Goal: Task Accomplishment & Management: Complete application form

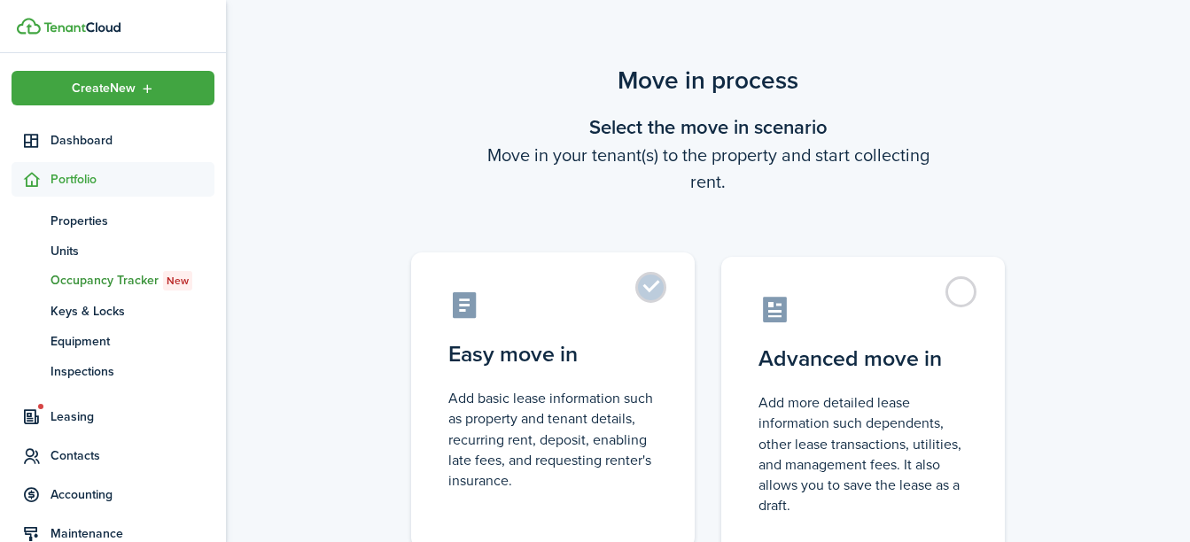
click at [653, 291] on label "Easy move in Add basic lease information such as property and tenant details, r…" at bounding box center [553, 401] width 284 height 296
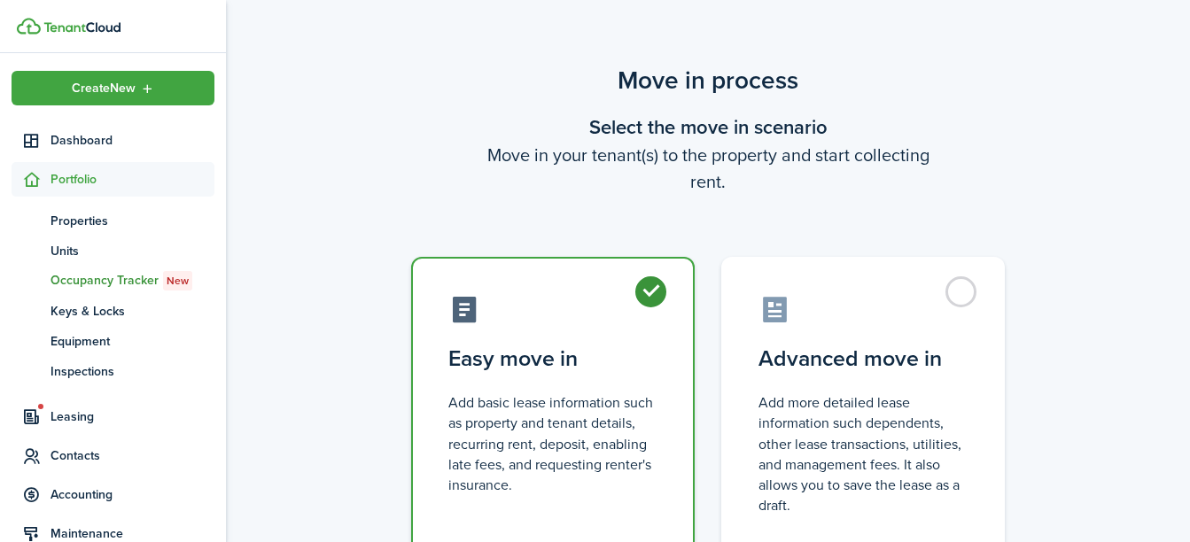
radio input "true"
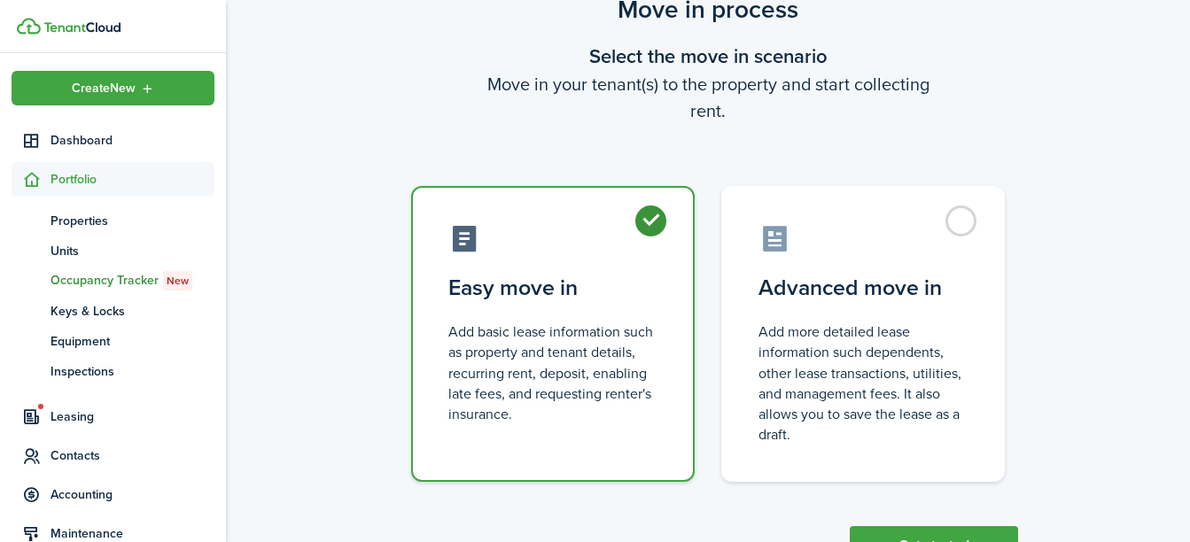
scroll to position [143, 0]
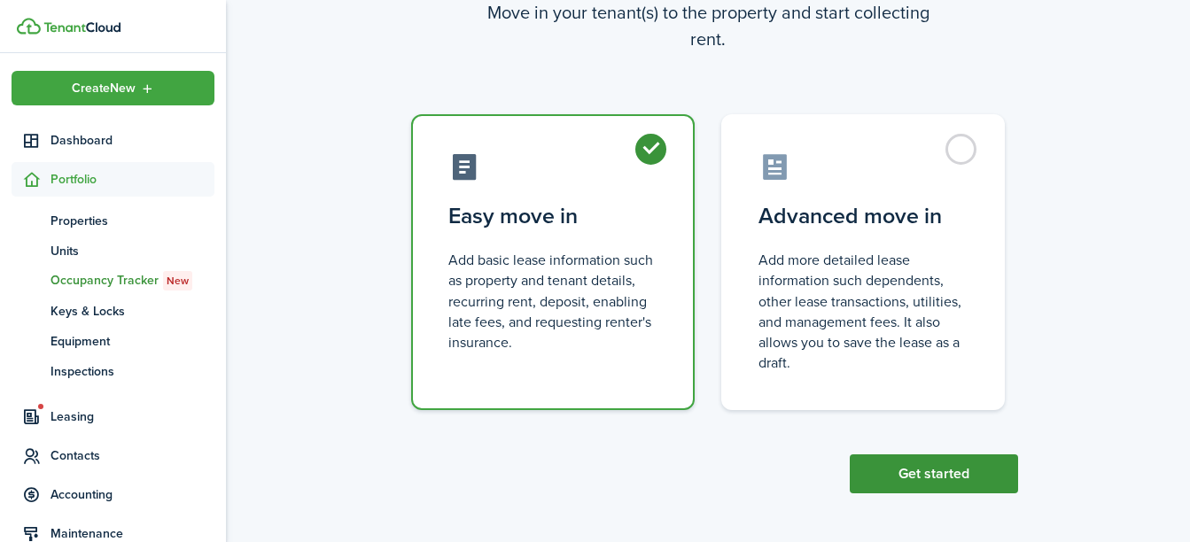
click at [952, 468] on button "Get started" at bounding box center [934, 474] width 168 height 39
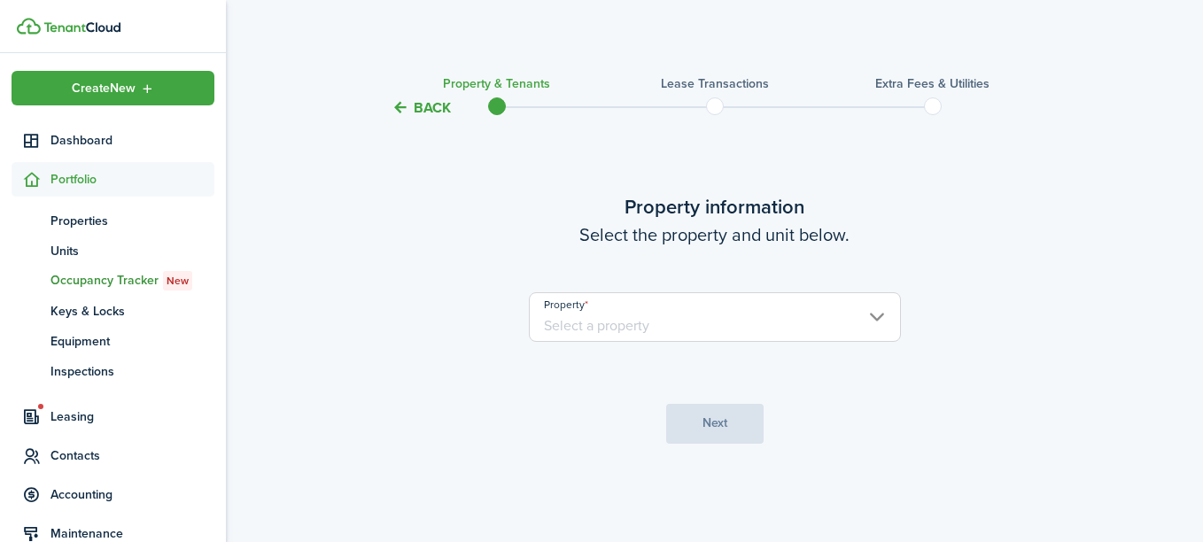
click at [865, 322] on input "Property" at bounding box center [715, 317] width 372 height 50
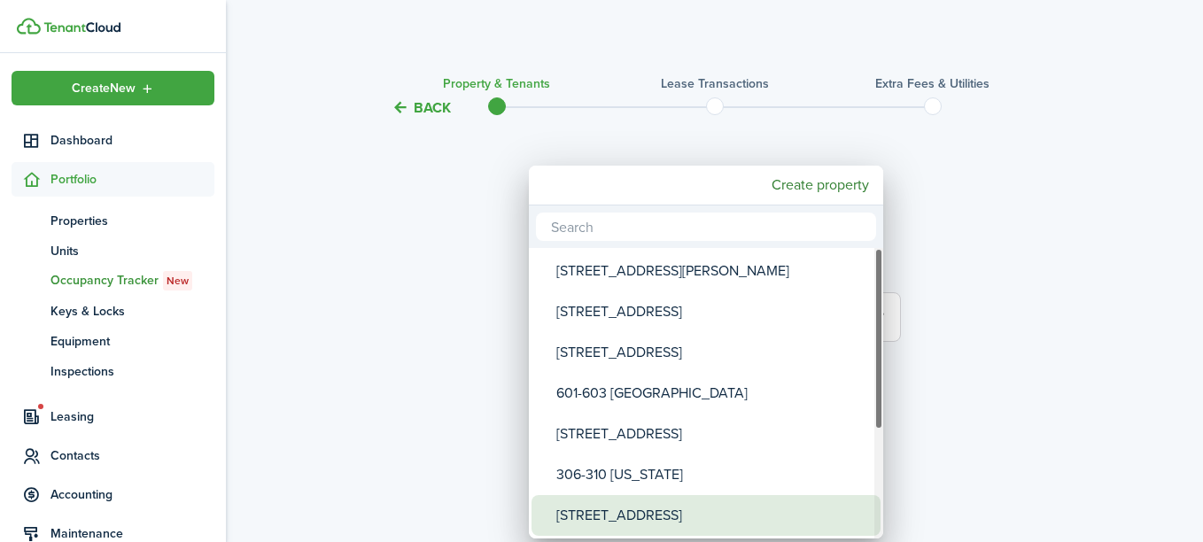
click at [704, 516] on div "[STREET_ADDRESS]" at bounding box center [713, 515] width 314 height 41
type input "[STREET_ADDRESS]"
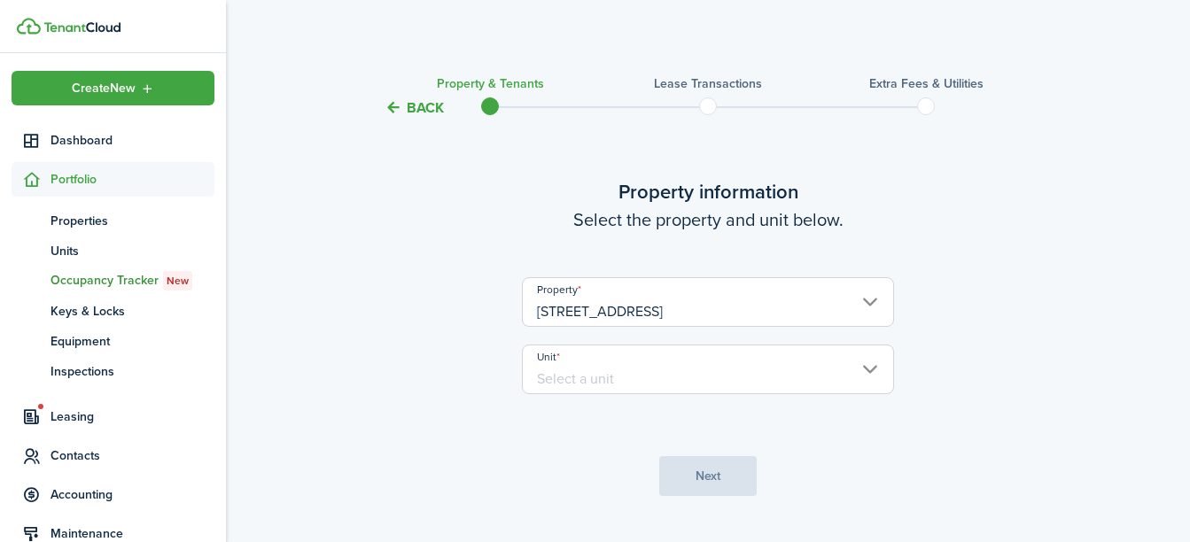
click at [789, 385] on input "Unit" at bounding box center [708, 370] width 372 height 50
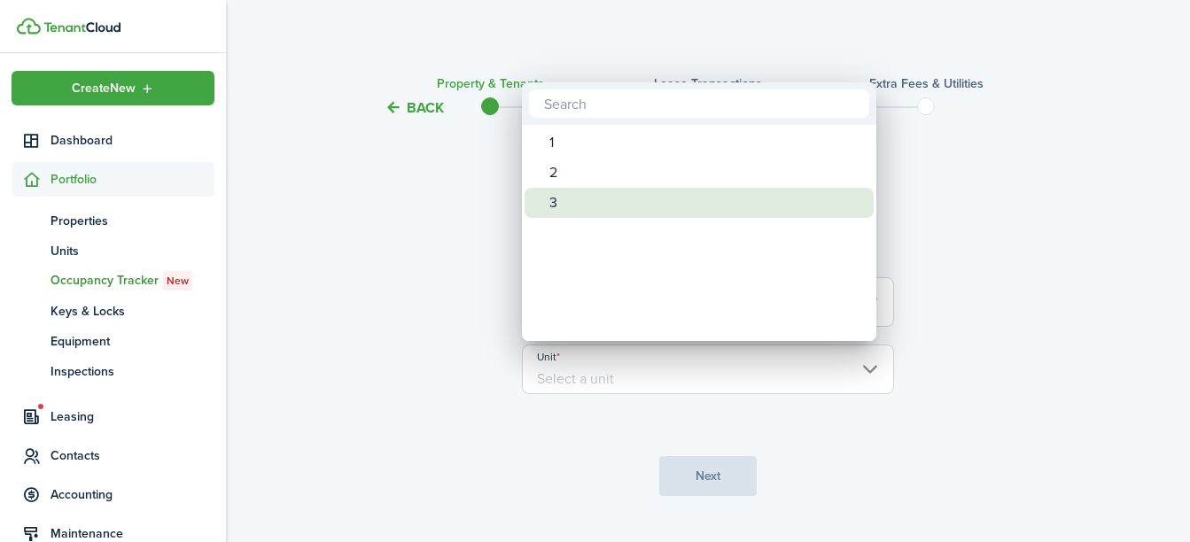
click at [563, 201] on div "3" at bounding box center [706, 203] width 314 height 30
type input "3"
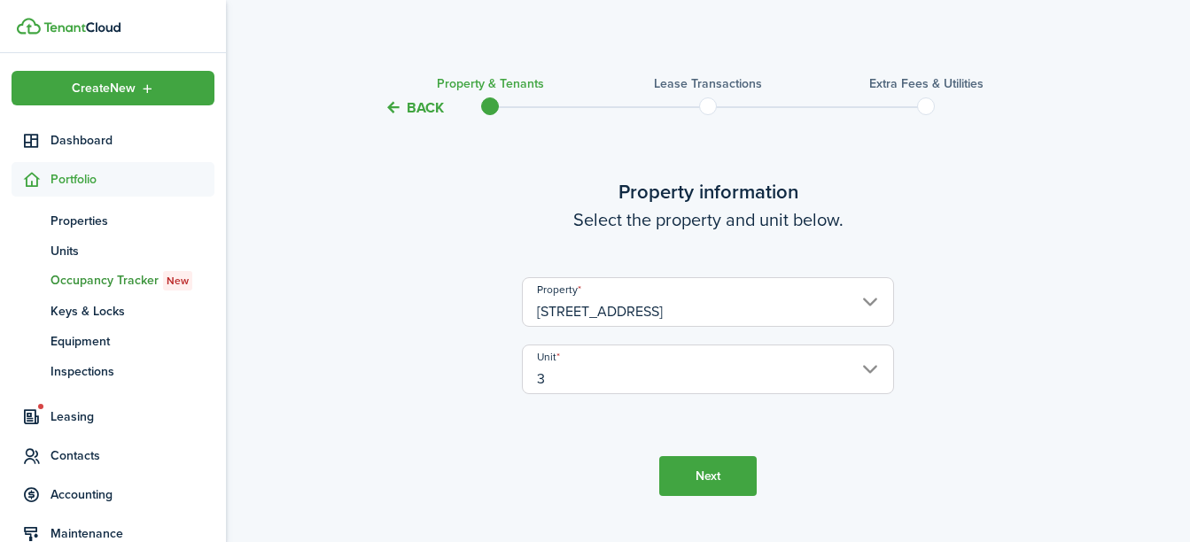
click at [698, 472] on button "Next" at bounding box center [707, 476] width 97 height 40
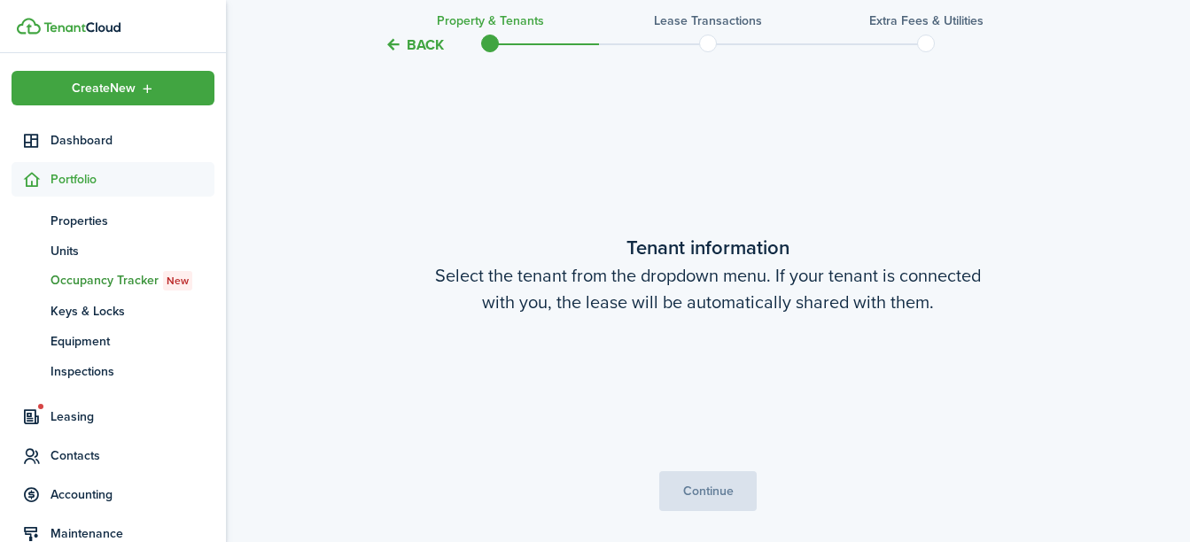
scroll to position [462, 0]
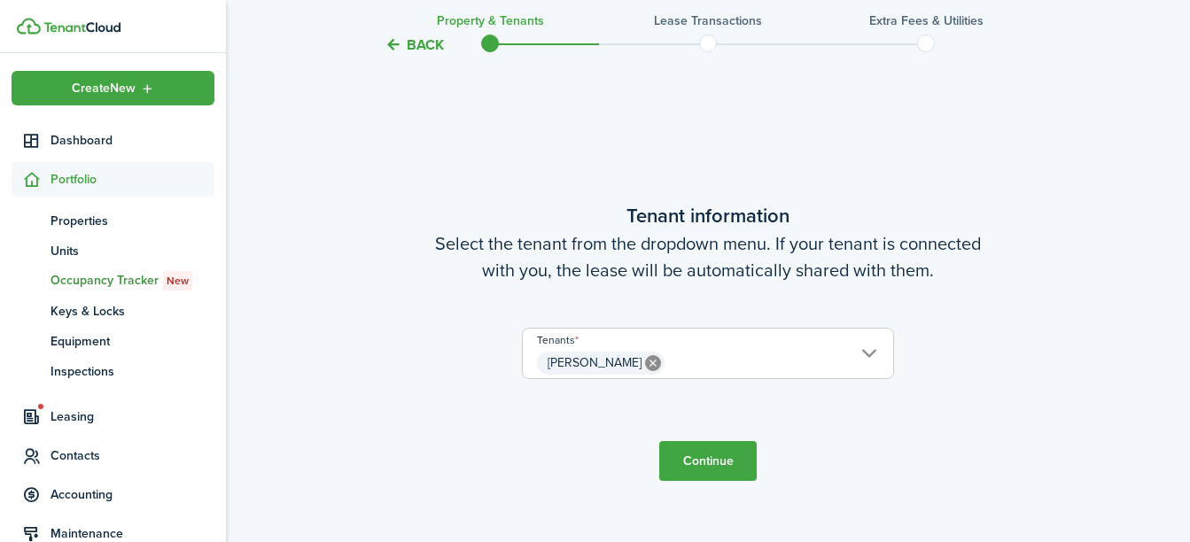
click at [703, 455] on button "Continue" at bounding box center [707, 461] width 97 height 40
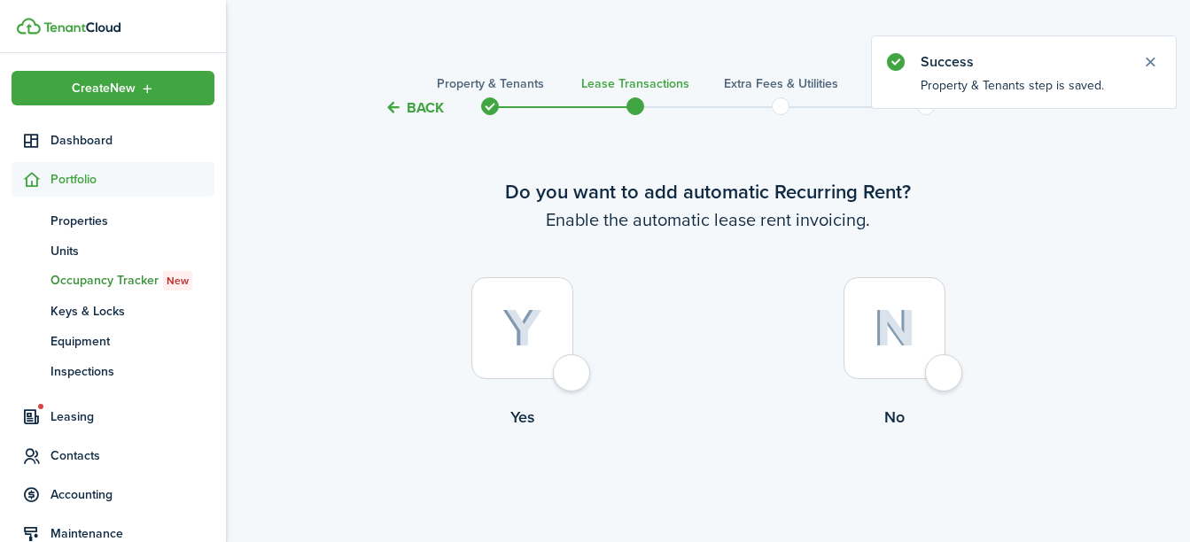
click at [533, 331] on img at bounding box center [522, 328] width 40 height 39
radio input "true"
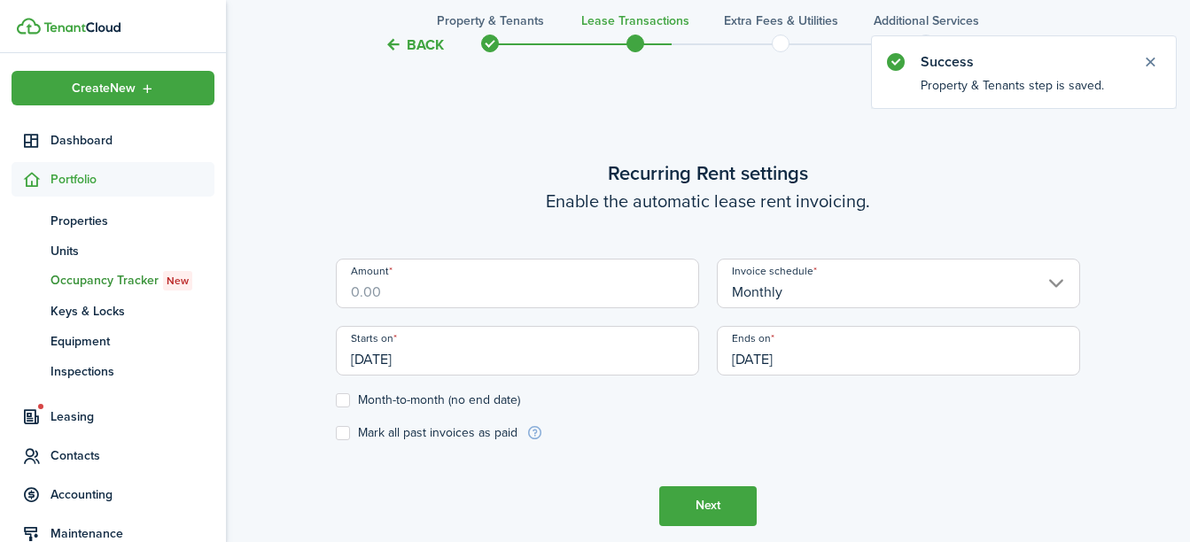
scroll to position [487, 0]
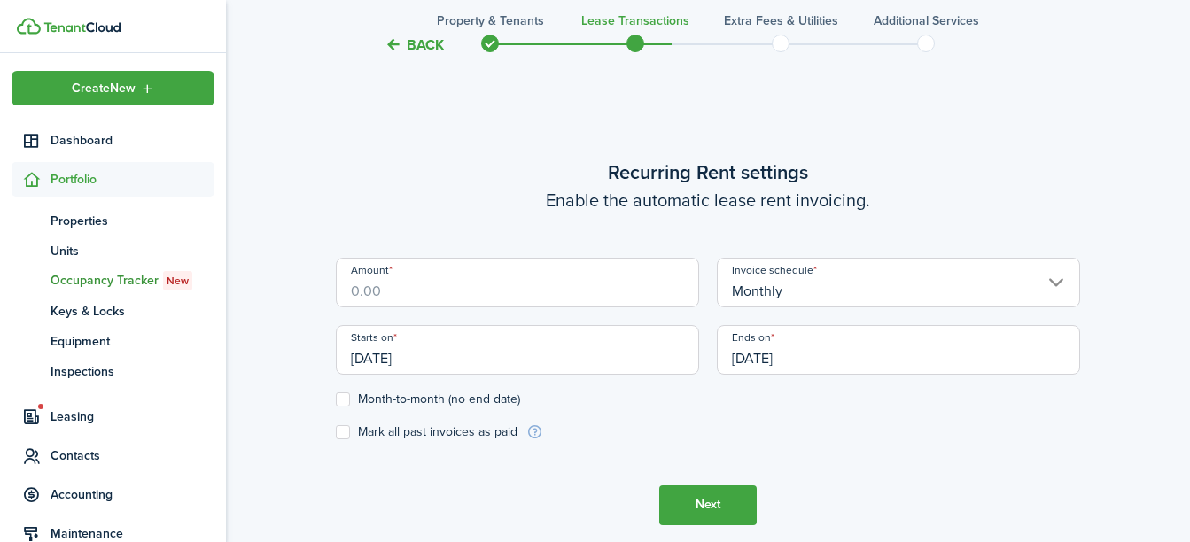
click at [492, 282] on input "Amount" at bounding box center [517, 283] width 363 height 50
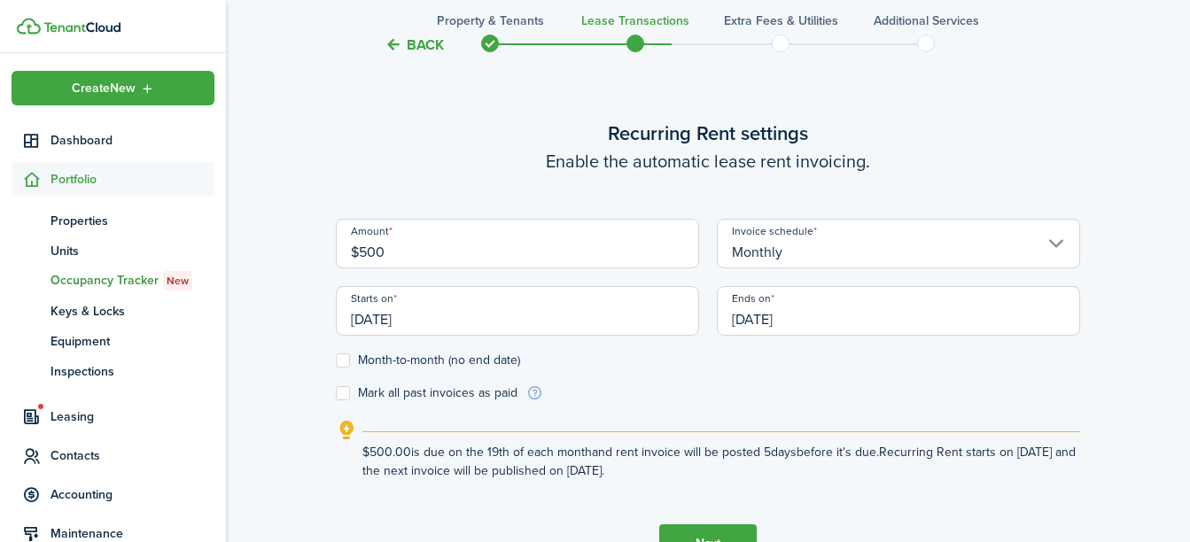
click at [423, 321] on input "[DATE]" at bounding box center [517, 311] width 363 height 50
type input "$500.00"
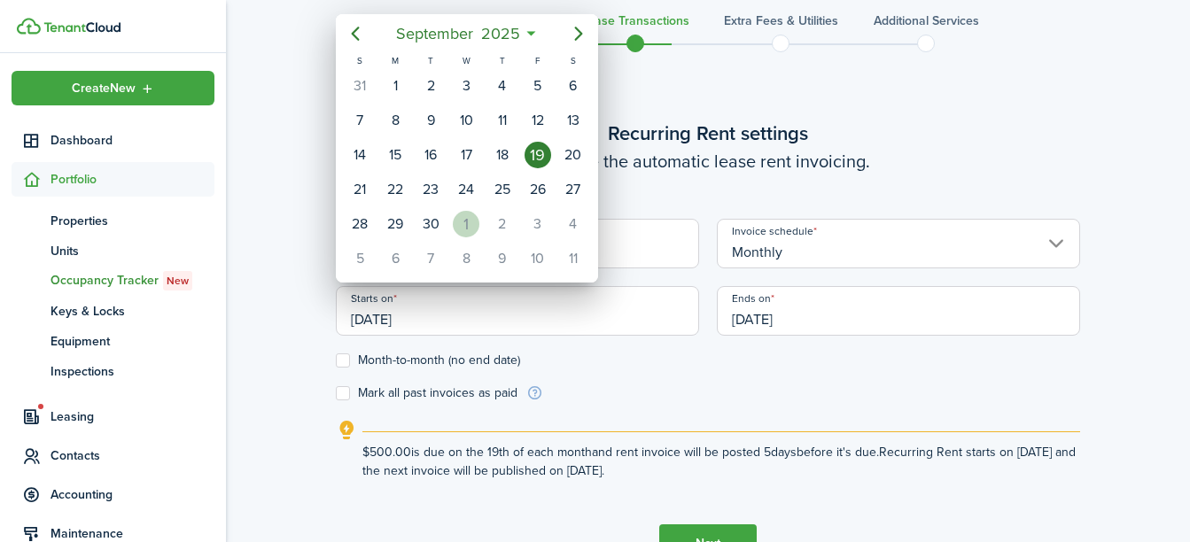
click at [464, 232] on div "1" at bounding box center [466, 224] width 27 height 27
type input "[DATE]"
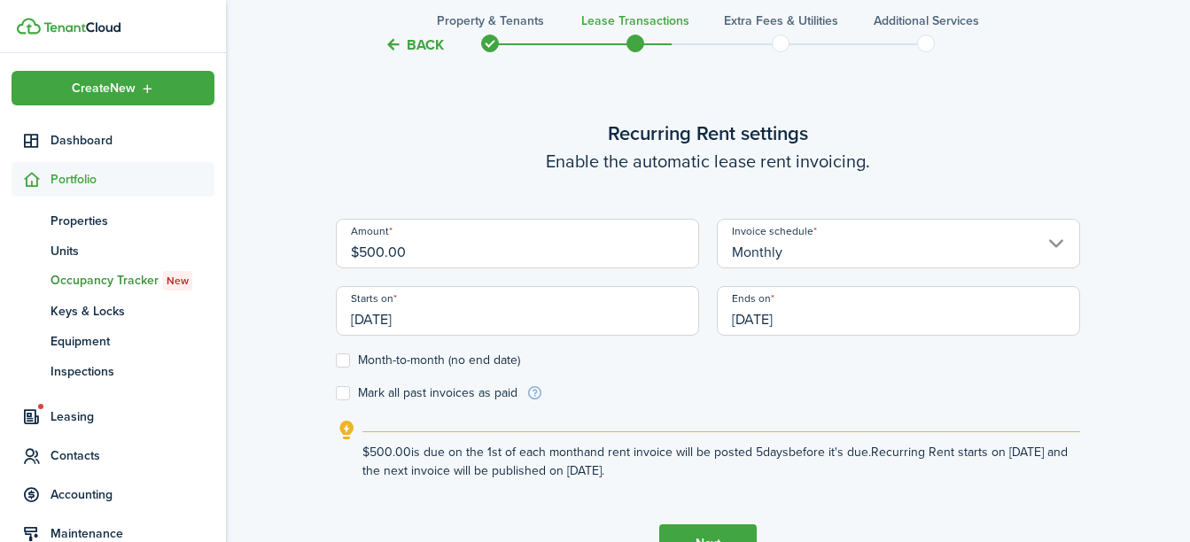
click at [798, 322] on input "[DATE]" at bounding box center [898, 311] width 363 height 50
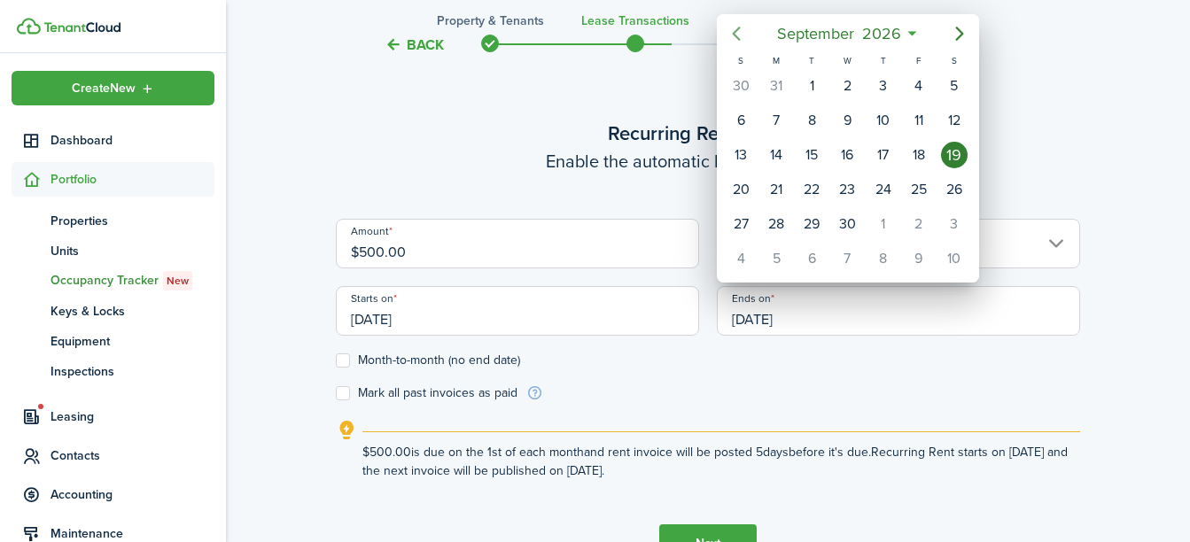
click at [740, 32] on icon "Previous page" at bounding box center [736, 33] width 21 height 21
click at [817, 220] on div "30" at bounding box center [811, 224] width 27 height 27
type input "[DATE]"
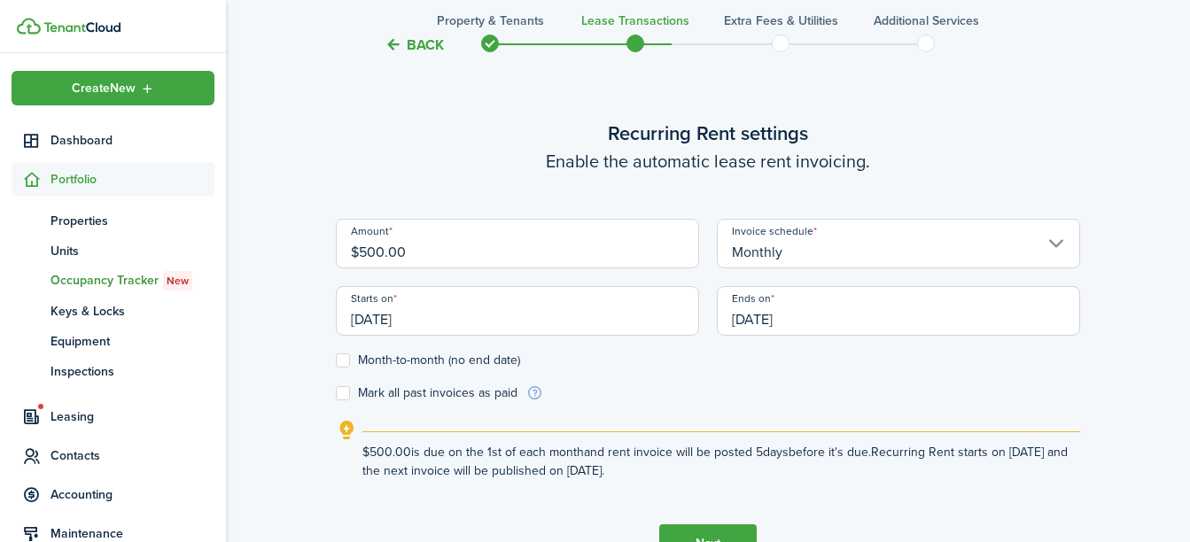
click at [344, 358] on label "Month-to-month (no end date)" at bounding box center [428, 361] width 184 height 14
click at [336, 360] on input "Month-to-month (no end date)" at bounding box center [335, 360] width 1 height 1
checkbox input "true"
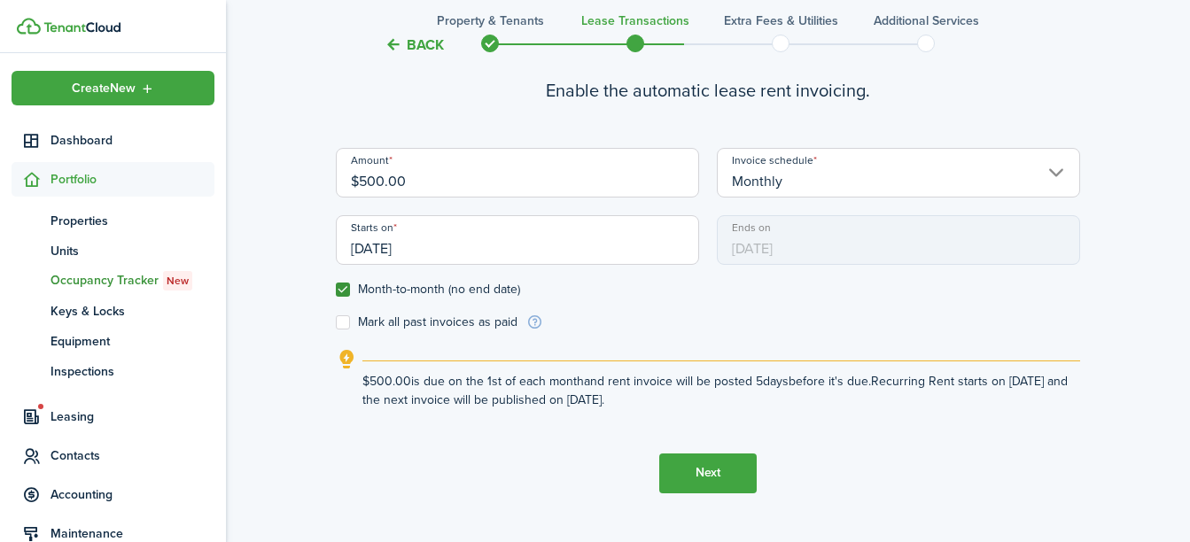
scroll to position [594, 0]
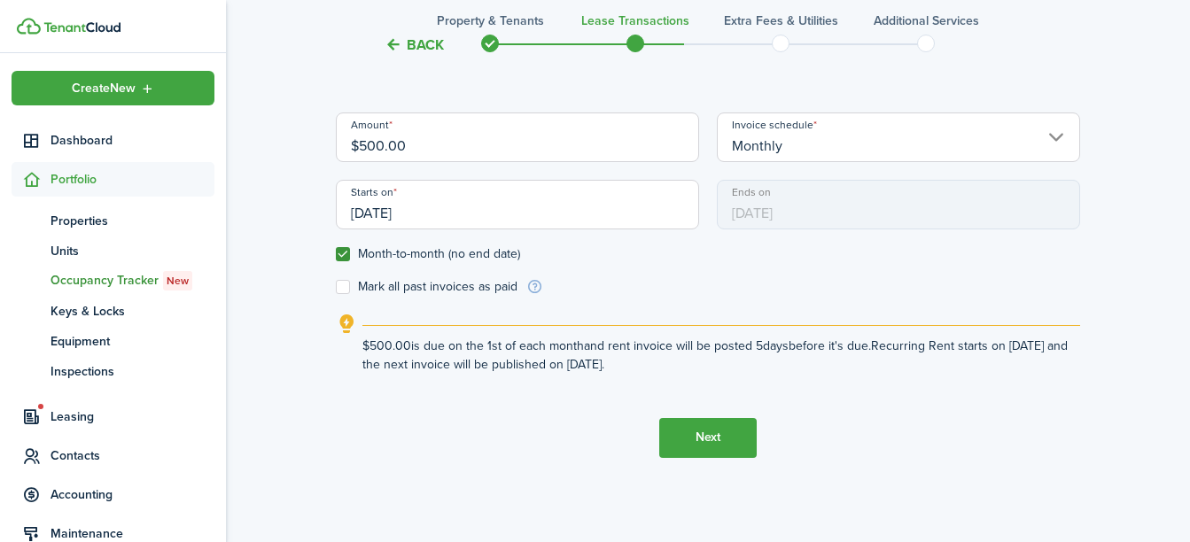
click at [703, 440] on button "Next" at bounding box center [707, 438] width 97 height 40
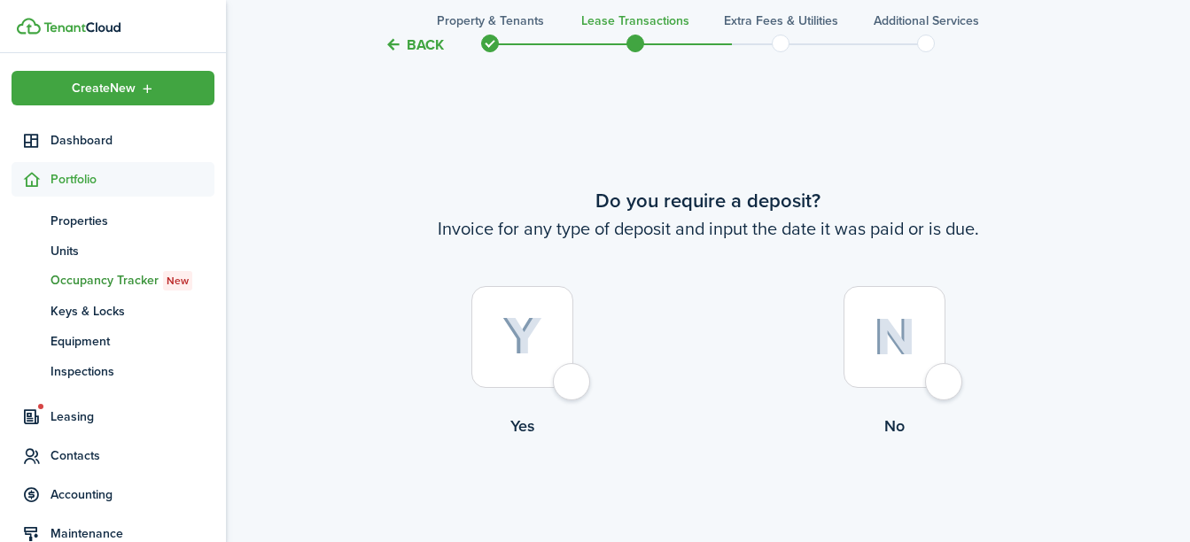
scroll to position [1030, 0]
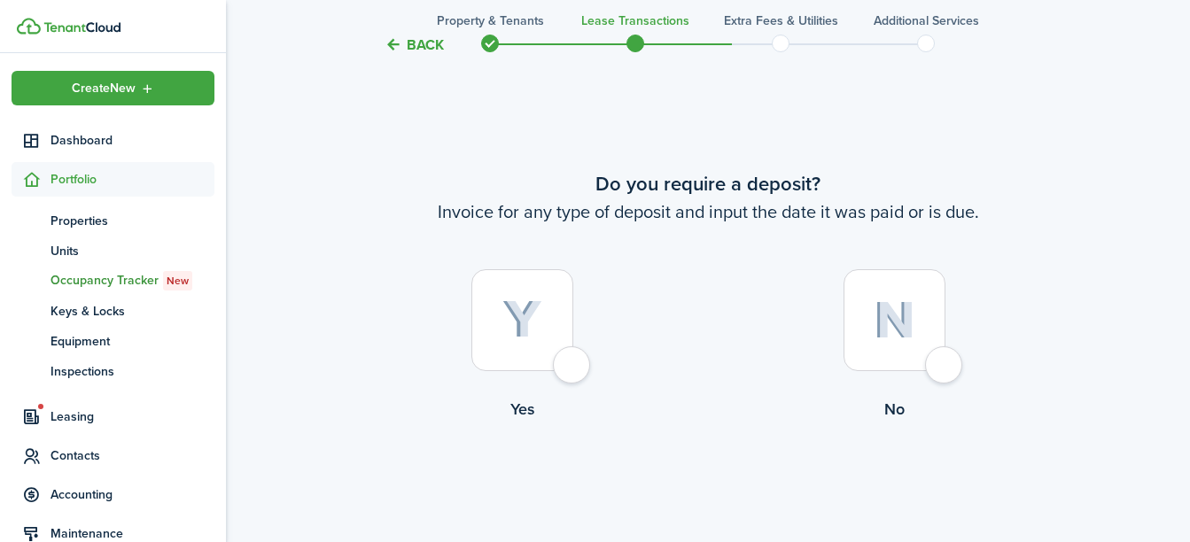
click at [562, 354] on div at bounding box center [522, 320] width 102 height 102
radio input "true"
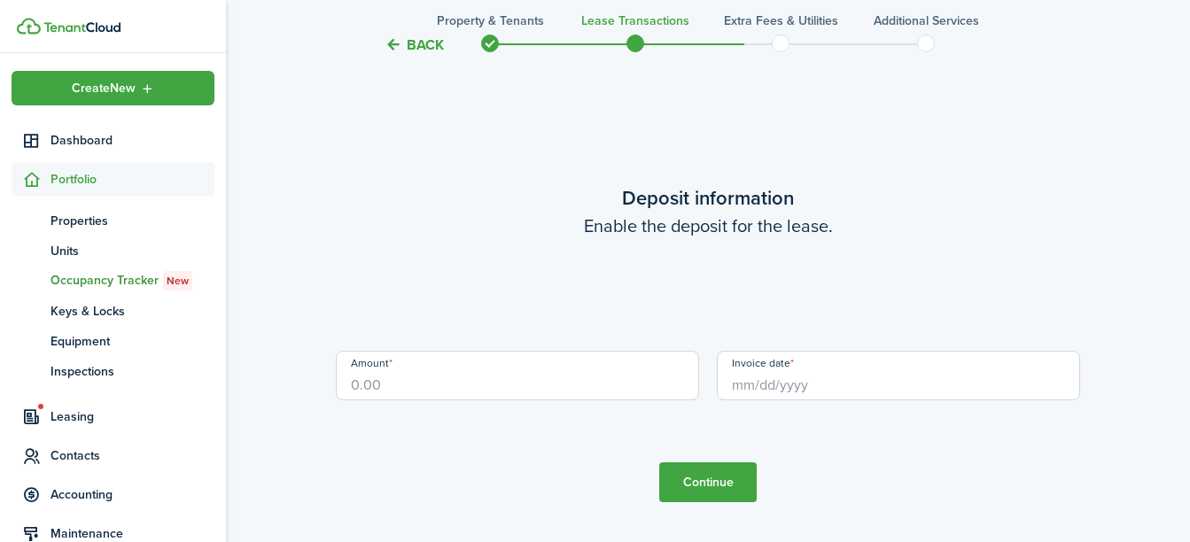
scroll to position [1572, 0]
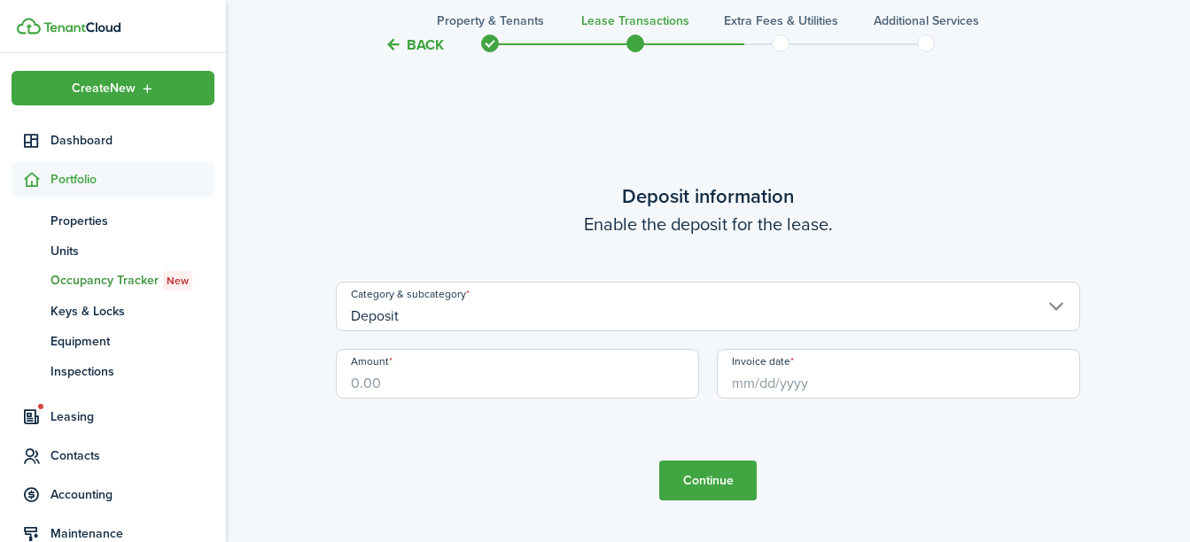
click at [537, 377] on input "Amount" at bounding box center [517, 374] width 363 height 50
click at [821, 387] on input "Invoice date" at bounding box center [898, 374] width 363 height 50
type input "$500.00"
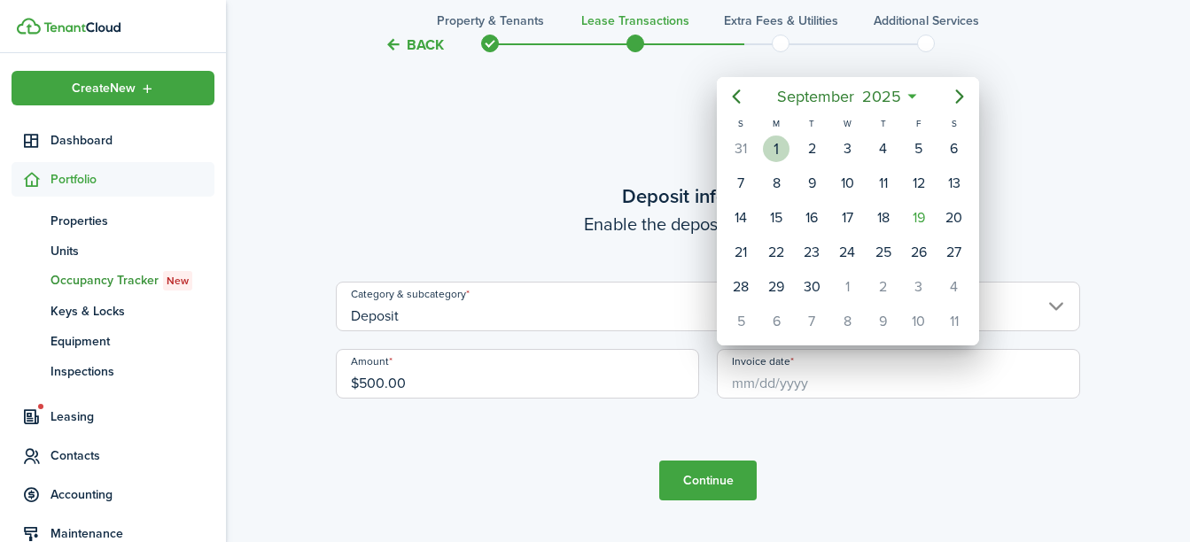
click at [776, 152] on div "1" at bounding box center [776, 149] width 27 height 27
type input "[DATE]"
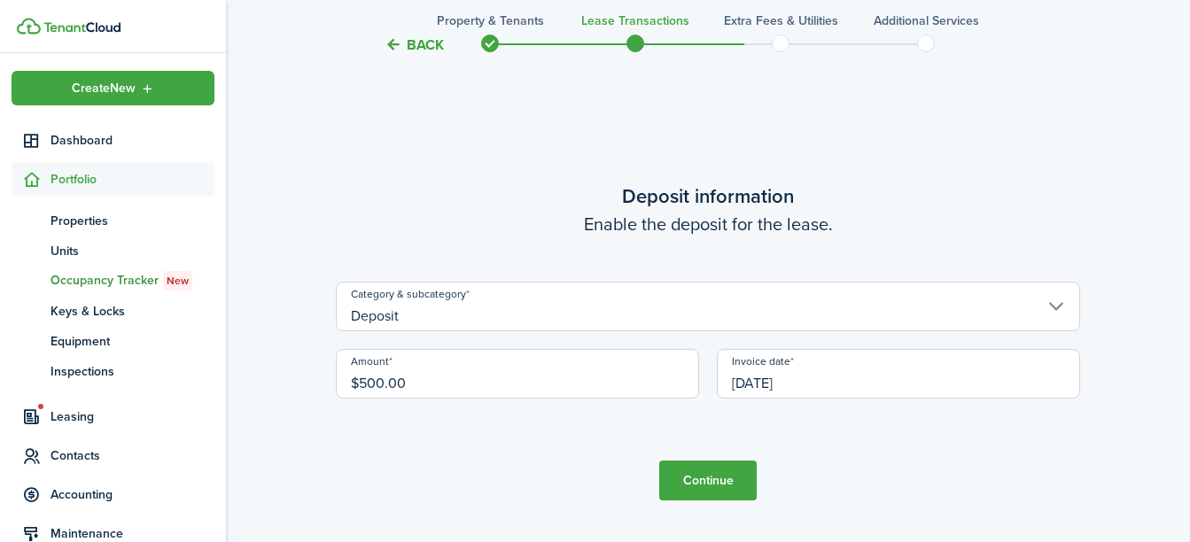
click at [734, 497] on button "Continue" at bounding box center [707, 481] width 97 height 40
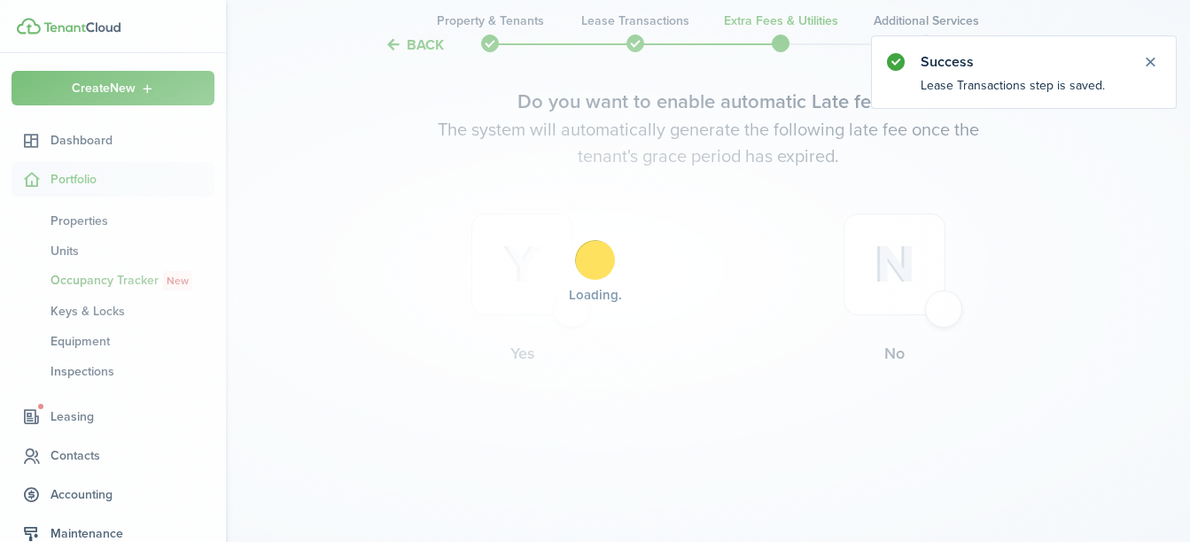
scroll to position [0, 0]
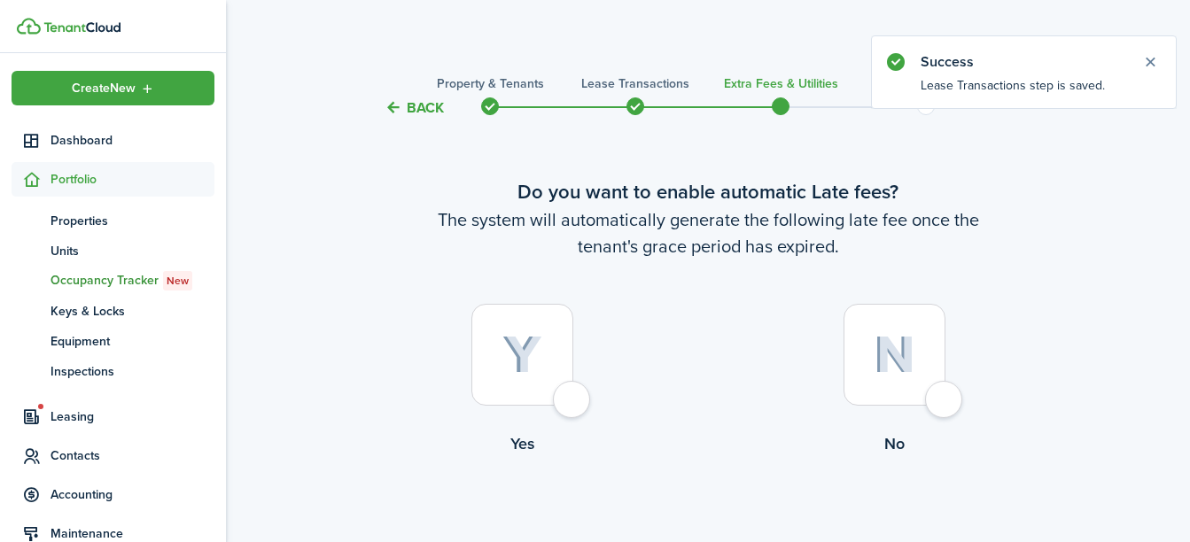
click at [572, 395] on div at bounding box center [522, 355] width 102 height 102
radio input "true"
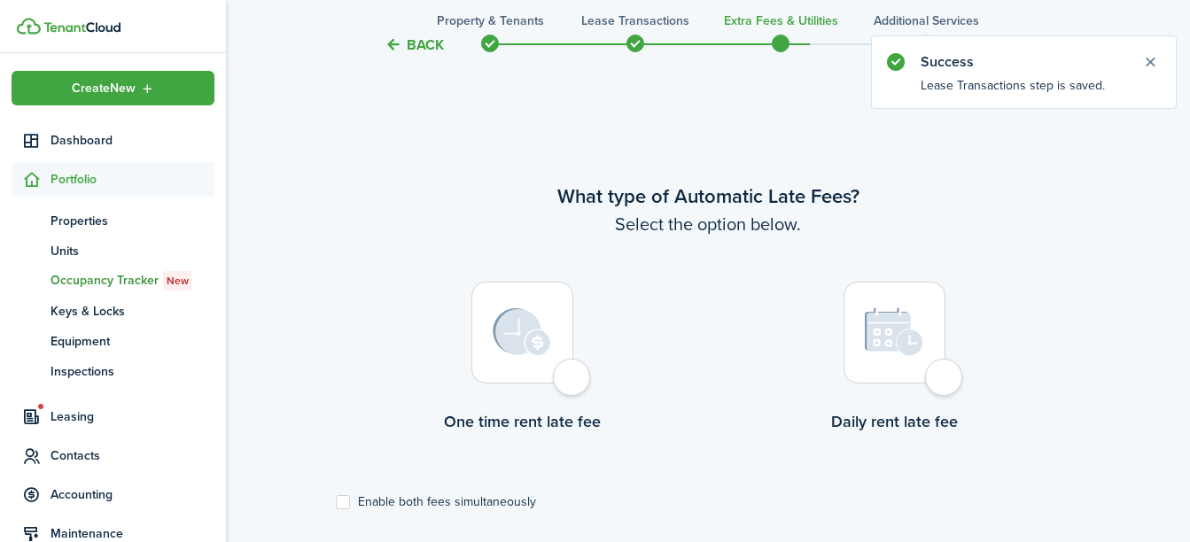
scroll to position [514, 0]
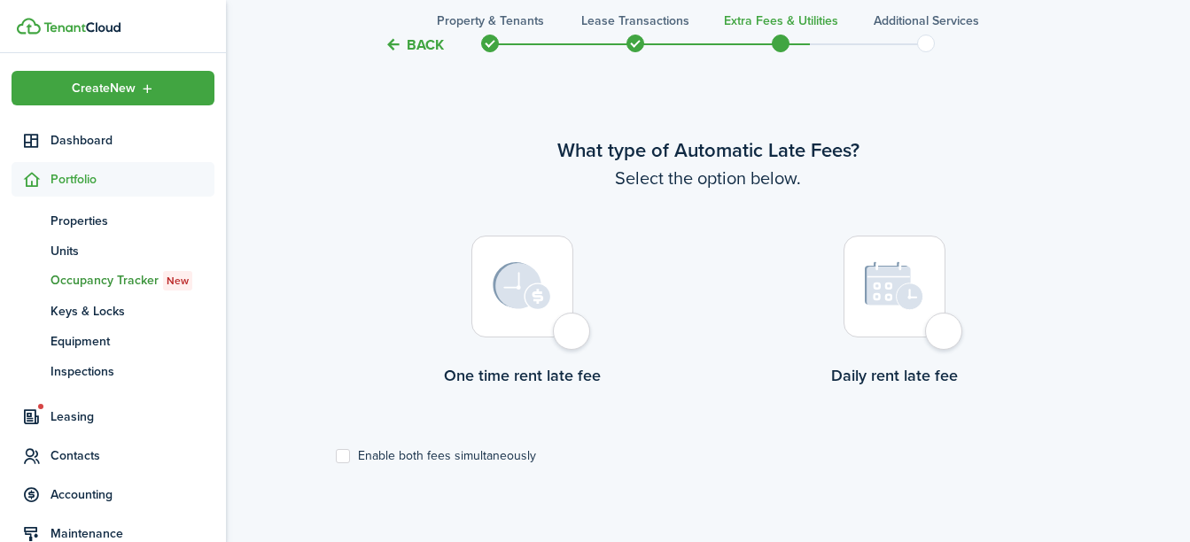
click at [945, 329] on div at bounding box center [894, 287] width 102 height 102
radio input "true"
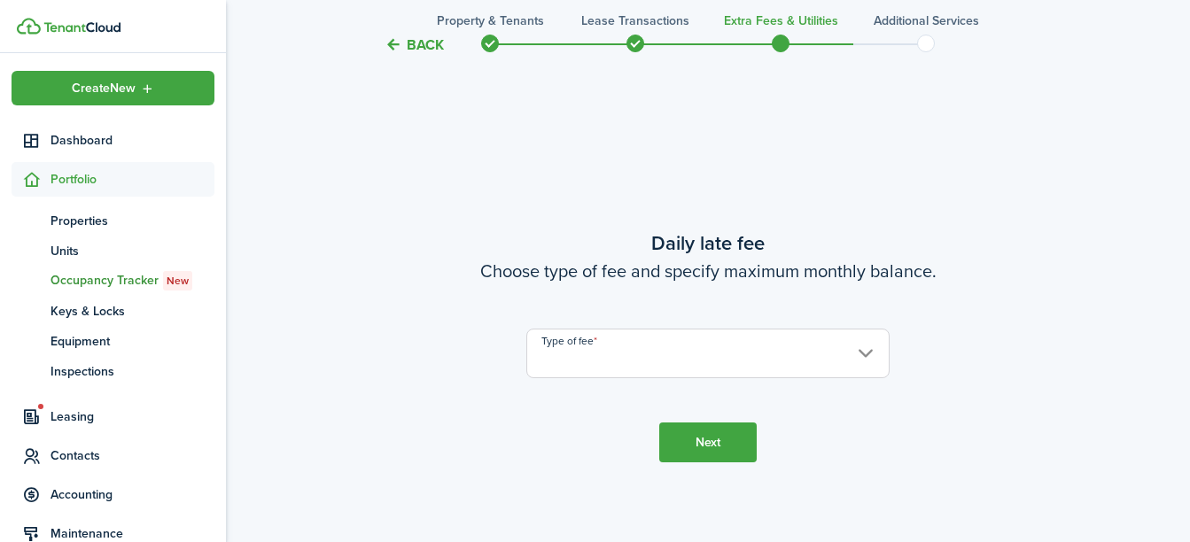
scroll to position [1056, 0]
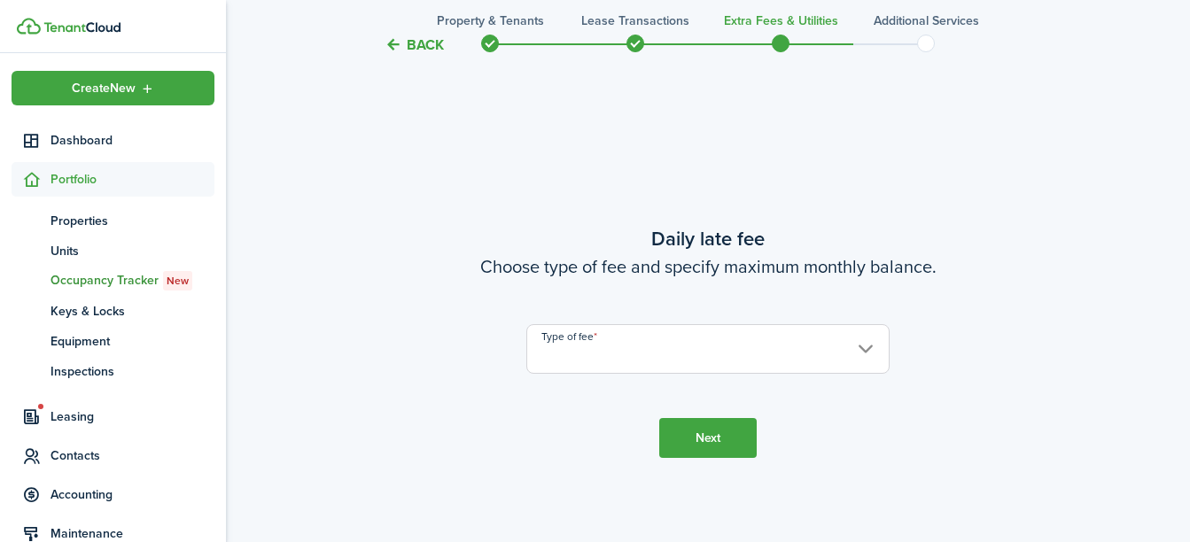
drag, startPoint x: 956, startPoint y: 329, endPoint x: 738, endPoint y: 340, distance: 218.3
click at [738, 340] on div "Type of fee" at bounding box center [708, 349] width 762 height 50
click at [738, 340] on input "Type of fee" at bounding box center [707, 349] width 363 height 50
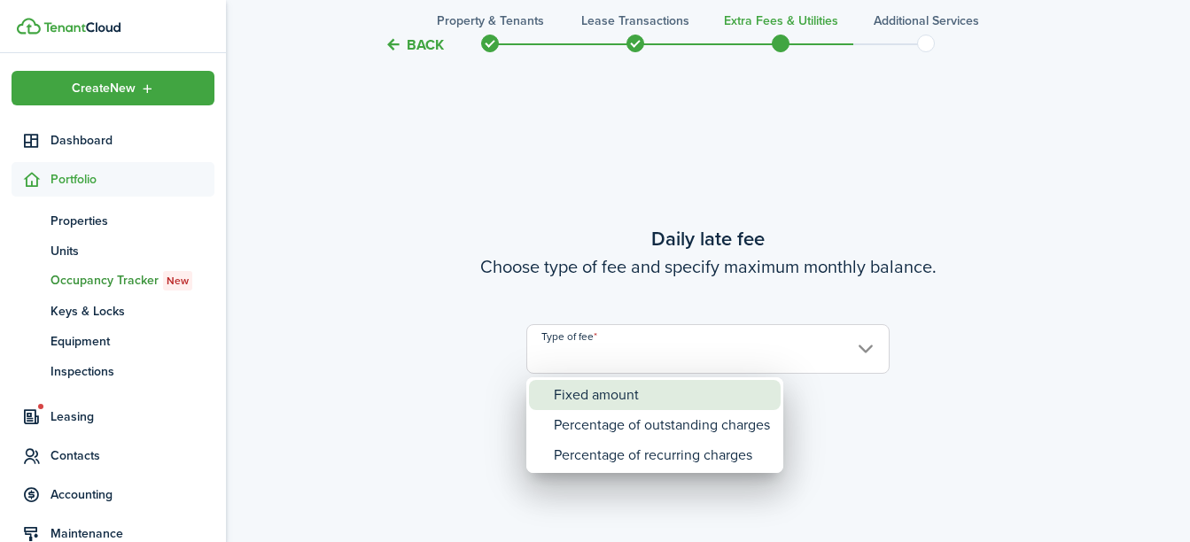
click at [698, 395] on div "Fixed amount" at bounding box center [662, 395] width 216 height 30
type input "Fixed amount"
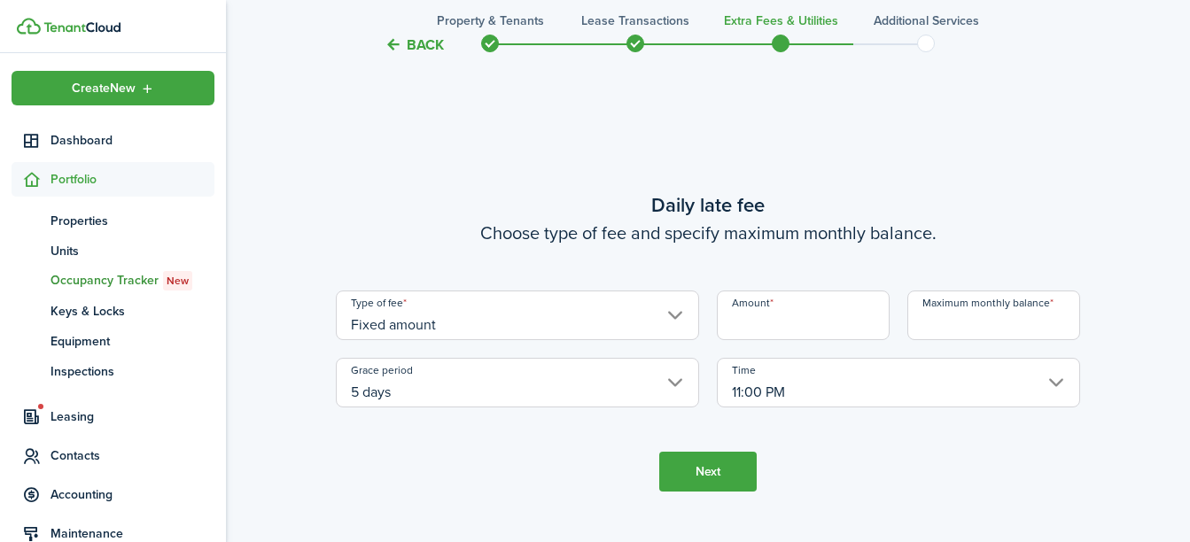
click at [775, 321] on input "Amount" at bounding box center [803, 316] width 173 height 50
type input "$10.00"
click at [1005, 323] on input "Maximum monthly balance" at bounding box center [993, 316] width 173 height 50
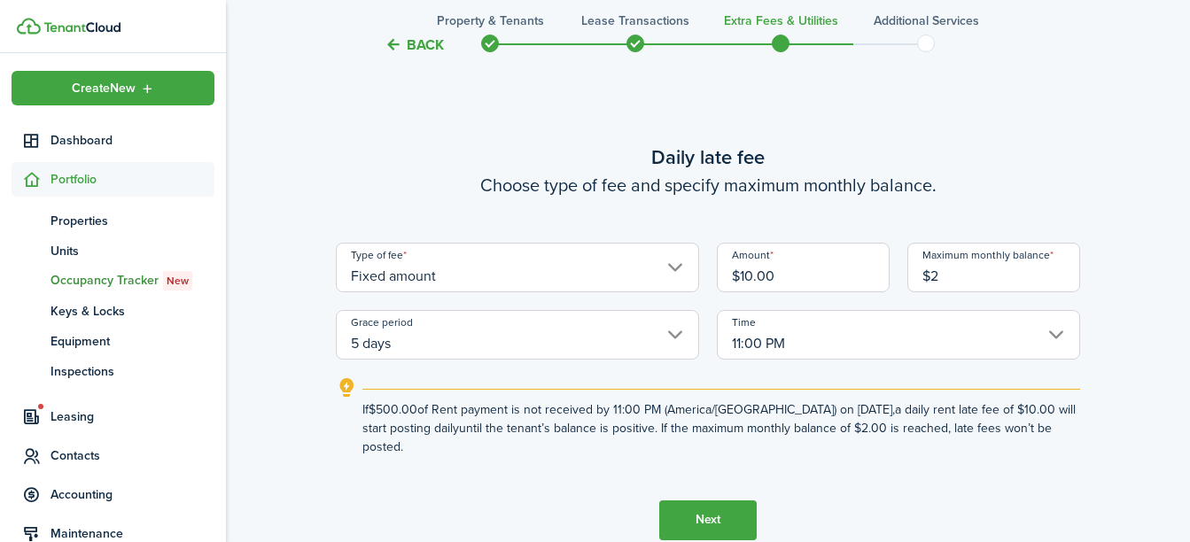
type input "$"
click at [1023, 331] on input "11:00 PM" at bounding box center [898, 335] width 363 height 50
type input "$1,000.00"
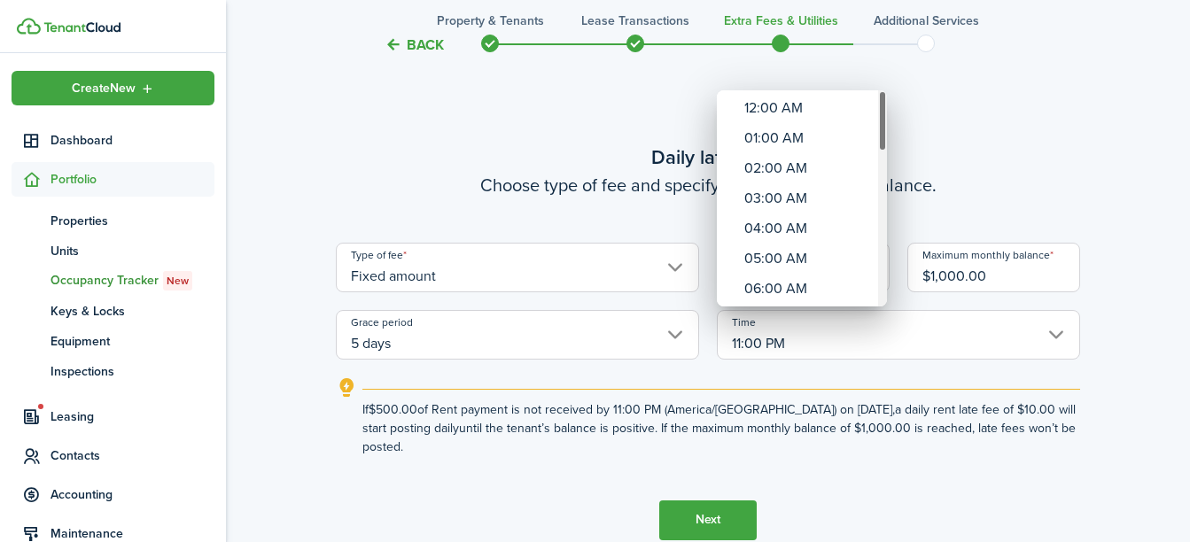
click at [880, 265] on div "12:00 AM 01:00 AM 02:00 AM 03:00 AM 04:00 AM 05:00 AM 06:00 AM 07:00 AM 08:00 A…" at bounding box center [595, 271] width 1190 height 542
click at [880, 265] on div "Time" at bounding box center [882, 198] width 9 height 216
click at [880, 265] on div "Time" at bounding box center [882, 243] width 9 height 61
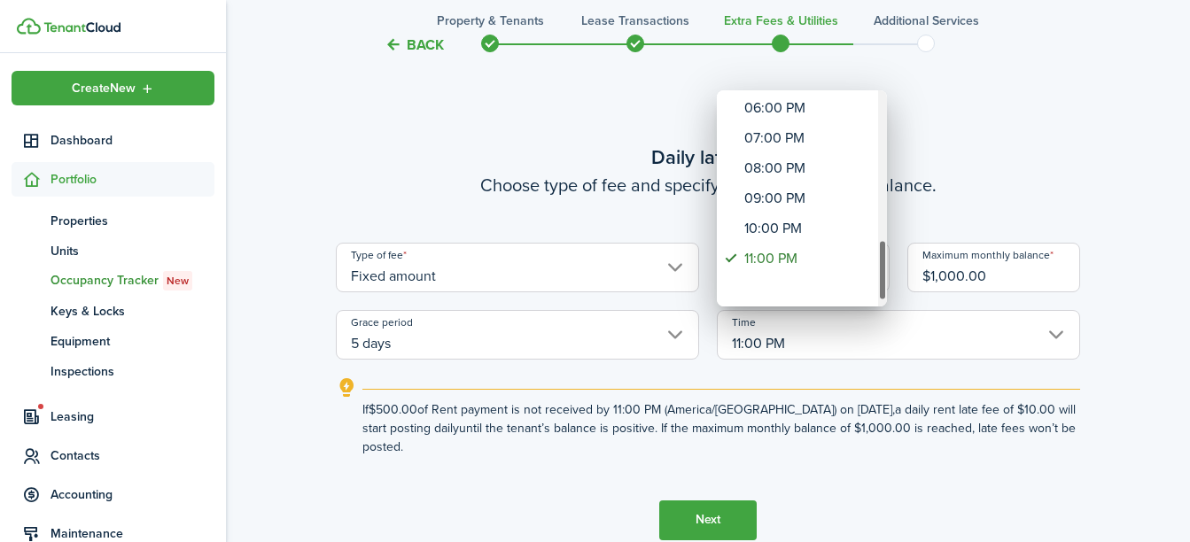
drag, startPoint x: 880, startPoint y: 260, endPoint x: 885, endPoint y: 322, distance: 61.4
click at [885, 322] on div "12:00 AM 01:00 AM 02:00 AM 03:00 AM 04:00 AM 05:00 AM 06:00 AM 07:00 AM 08:00 A…" at bounding box center [595, 271] width 1190 height 542
click at [1085, 393] on div at bounding box center [594, 271] width 1473 height 826
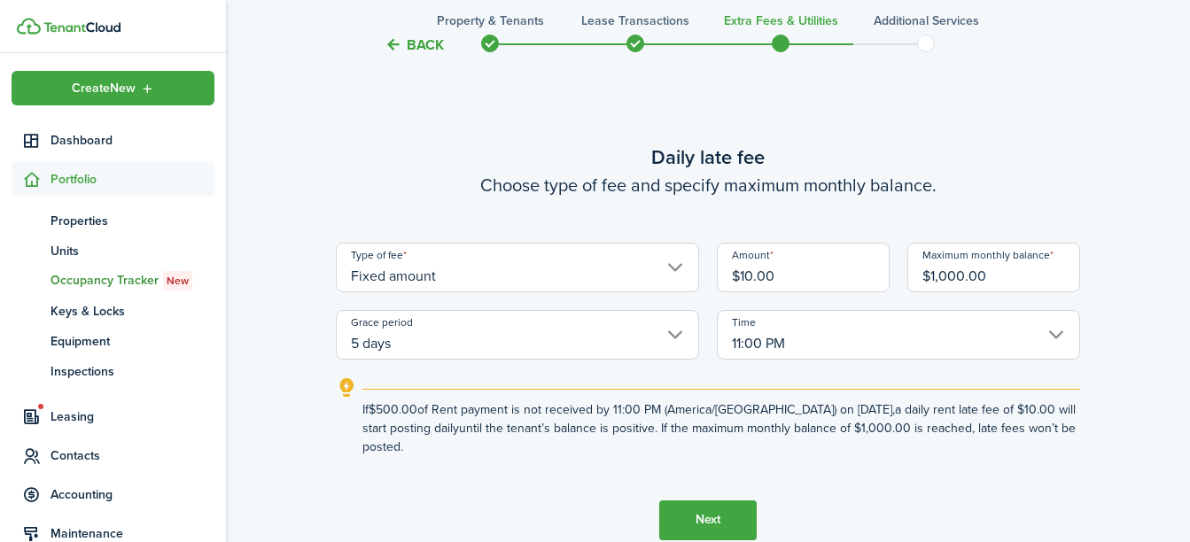
click at [729, 517] on button "Next" at bounding box center [707, 521] width 97 height 40
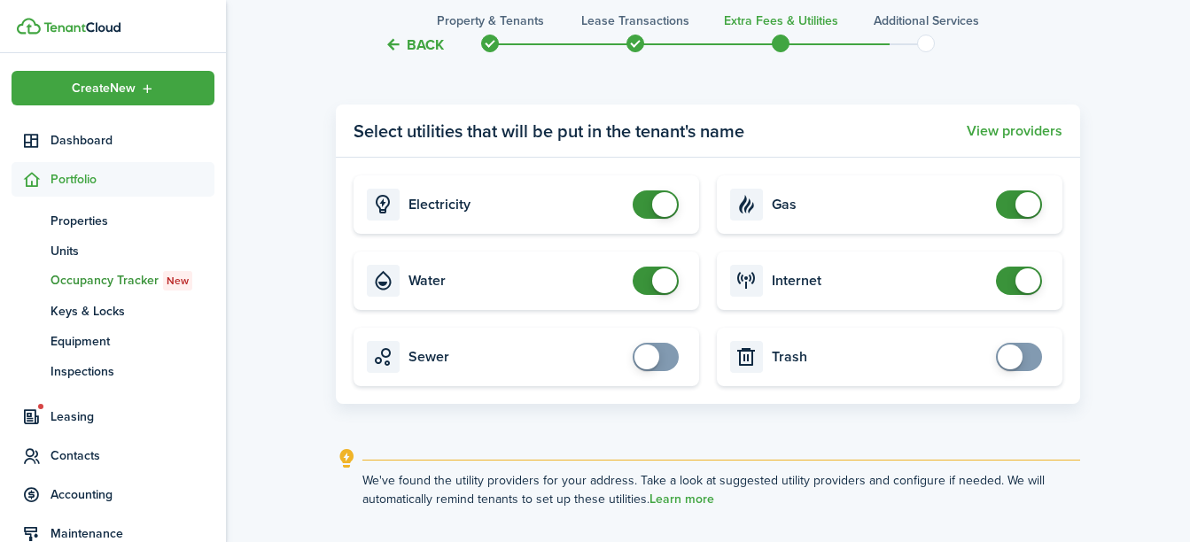
scroll to position [1774, 0]
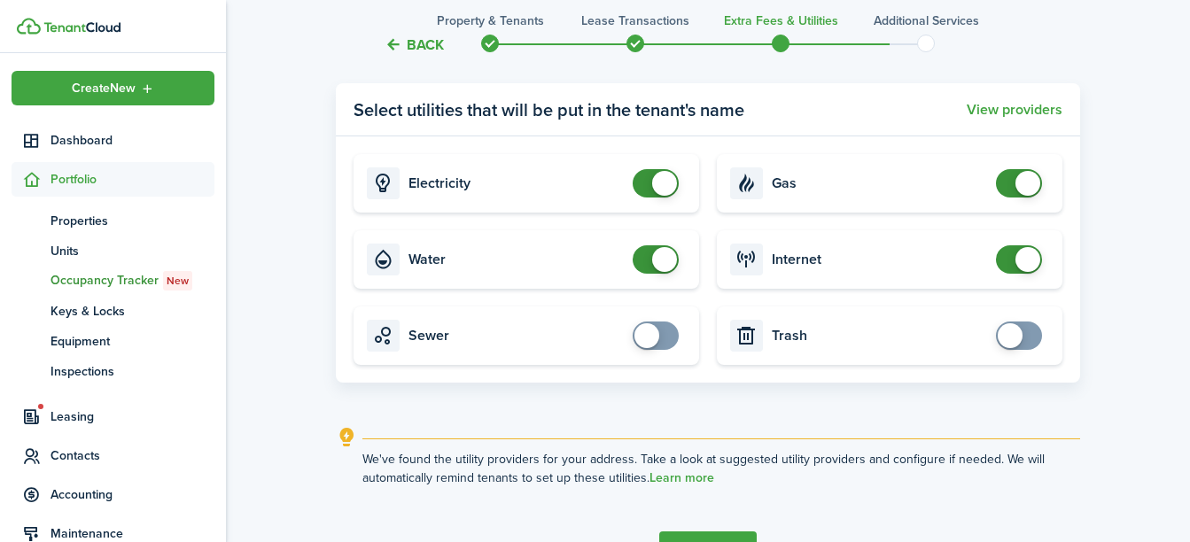
checkbox input "true"
click at [653, 338] on span at bounding box center [646, 335] width 25 height 25
checkbox input "true"
click at [1010, 330] on span at bounding box center [1010, 335] width 25 height 25
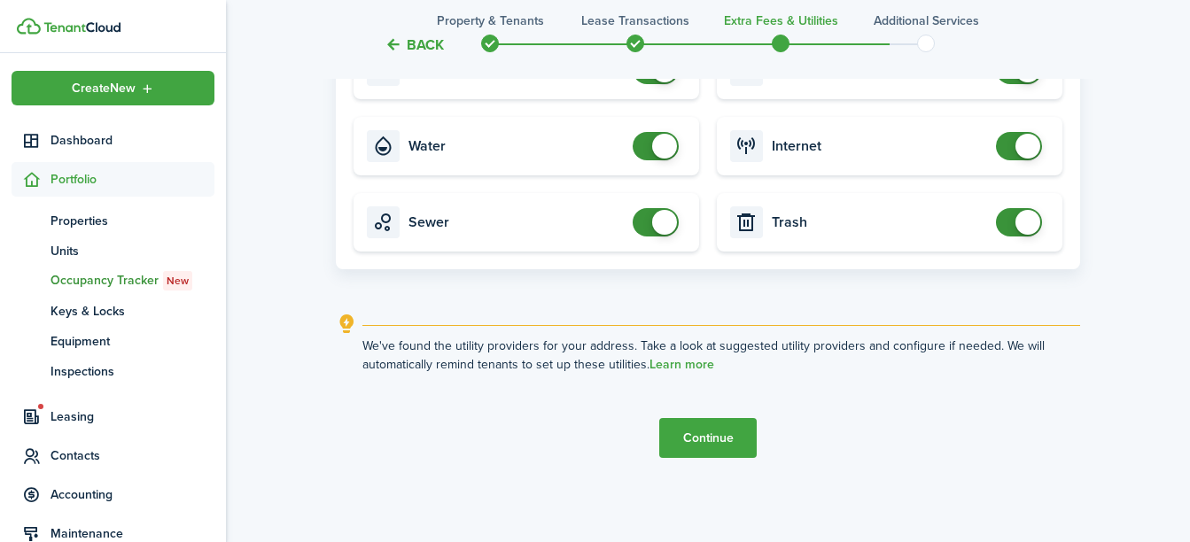
click at [723, 439] on button "Continue" at bounding box center [707, 438] width 97 height 40
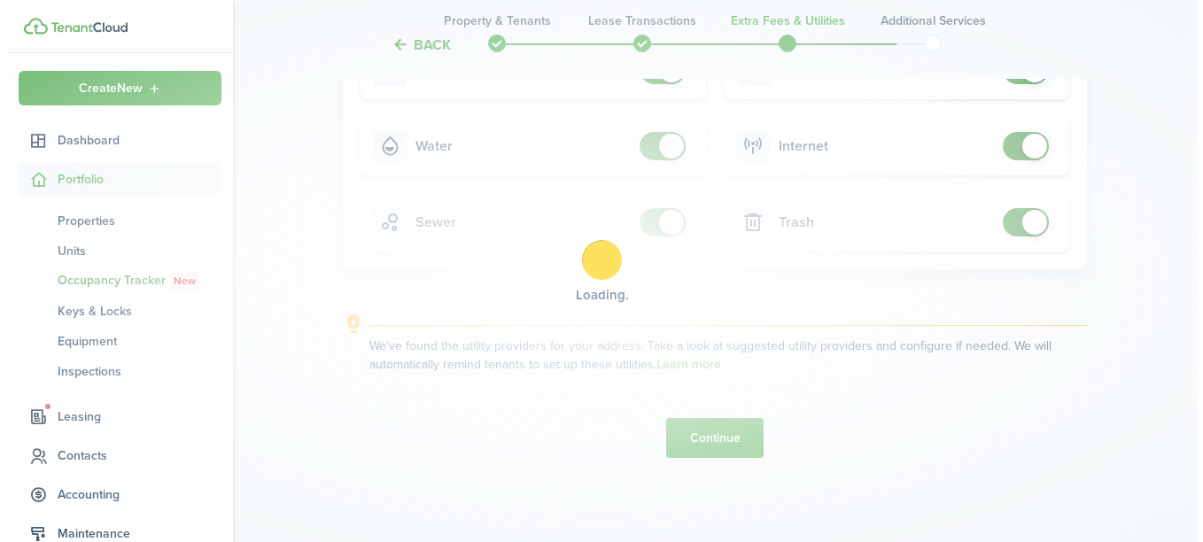
scroll to position [0, 0]
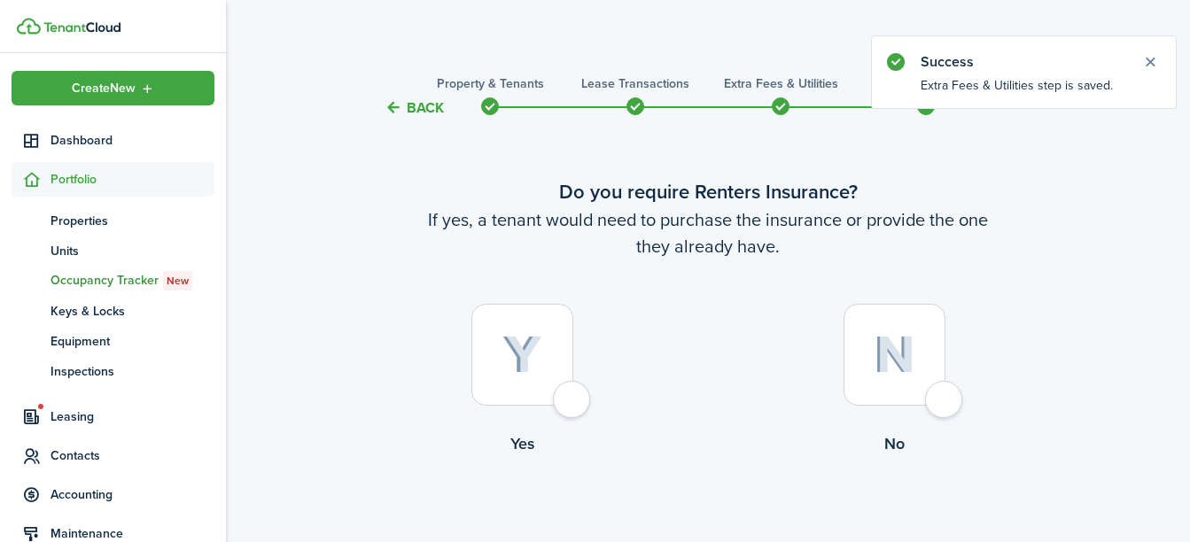
click at [898, 377] on div at bounding box center [894, 355] width 102 height 102
radio input "true"
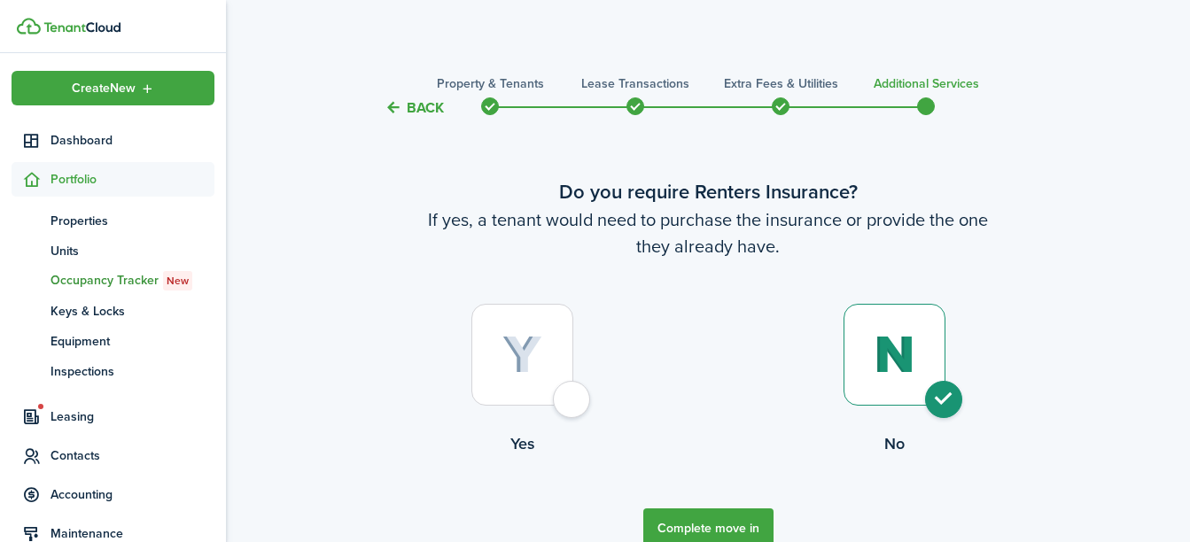
click at [727, 524] on button "Complete move in" at bounding box center [708, 529] width 130 height 40
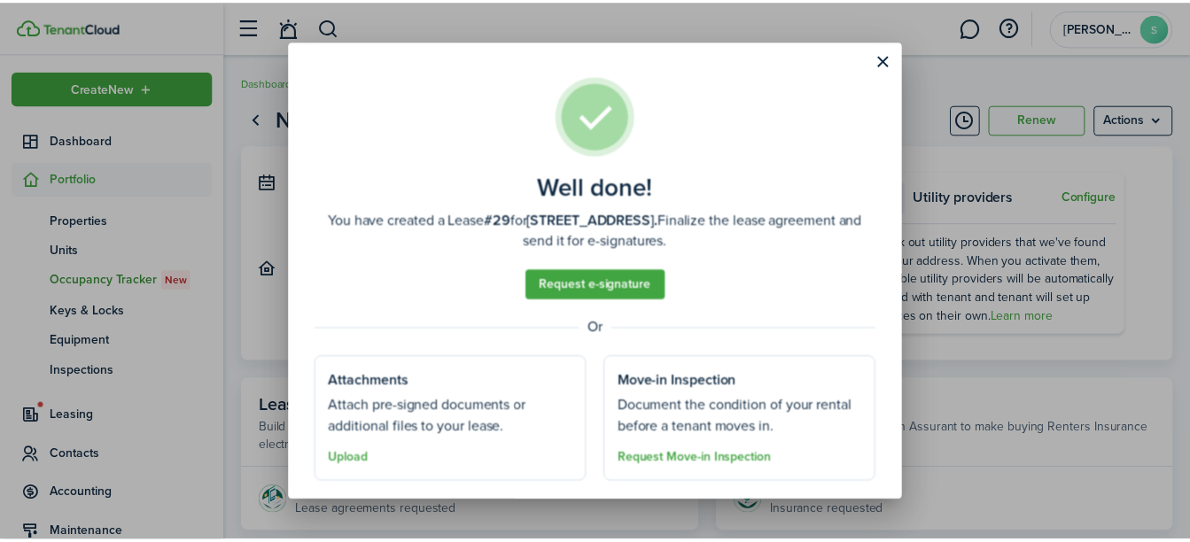
scroll to position [42, 0]
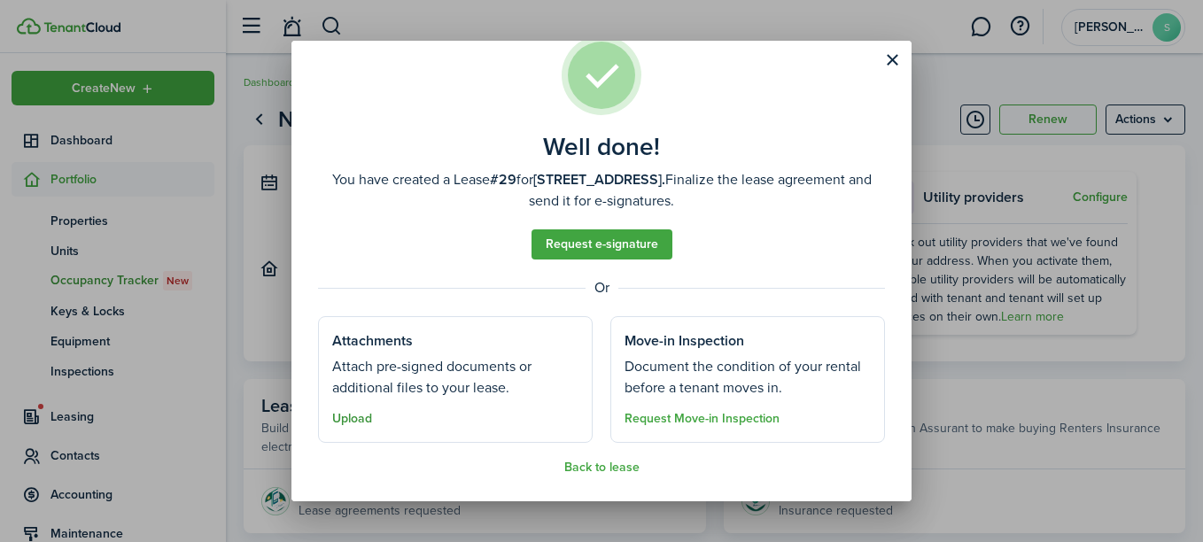
click at [368, 418] on button "Upload" at bounding box center [352, 419] width 40 height 14
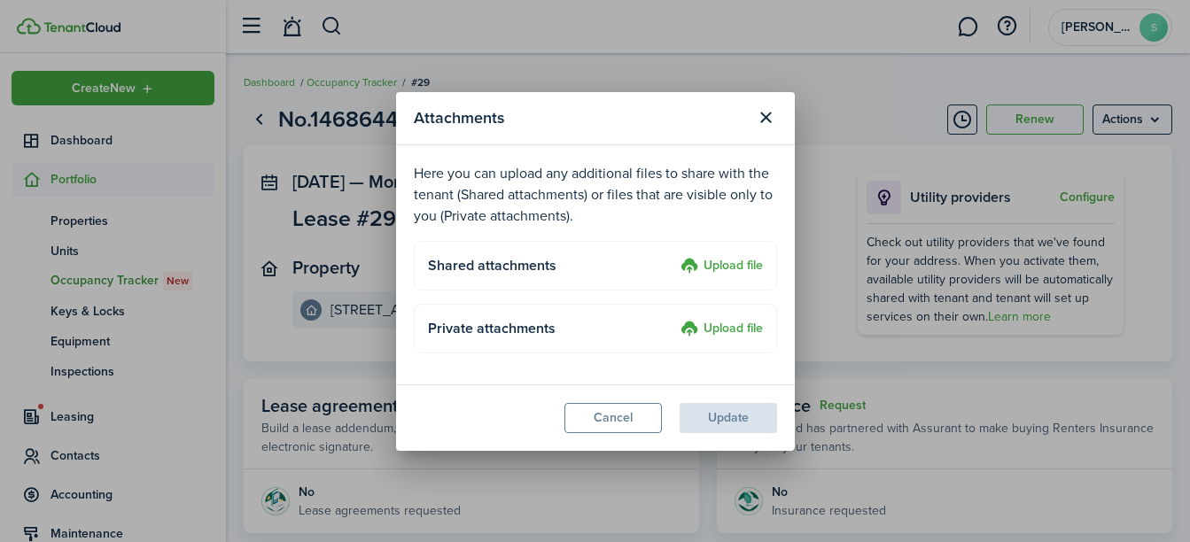
click at [722, 263] on label "Upload file" at bounding box center [721, 266] width 82 height 21
click at [674, 256] on input "Upload file" at bounding box center [674, 256] width 0 height 0
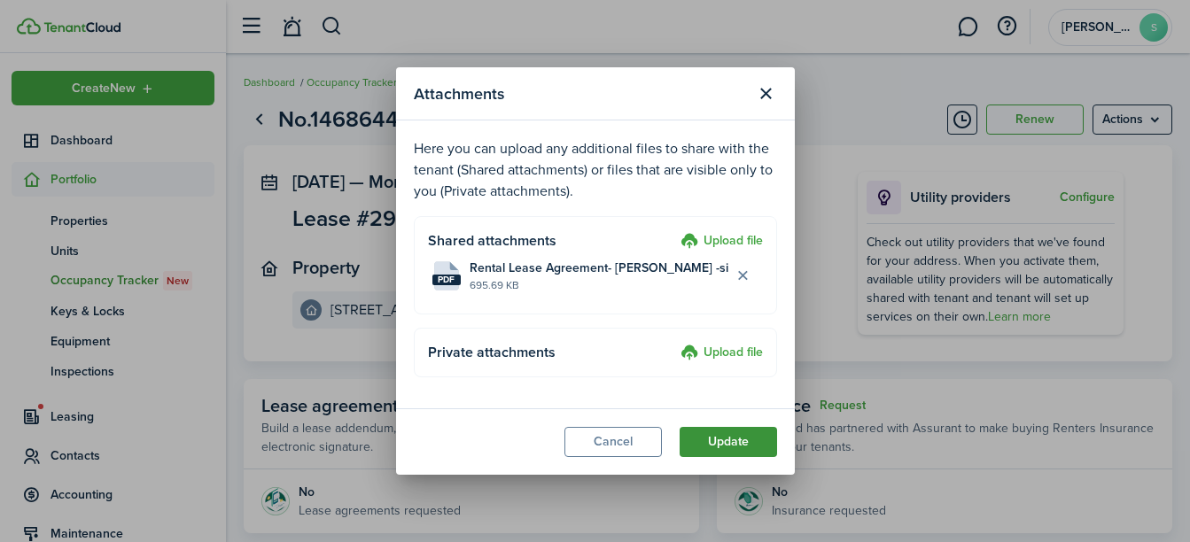
click at [738, 439] on button "Update" at bounding box center [728, 442] width 97 height 30
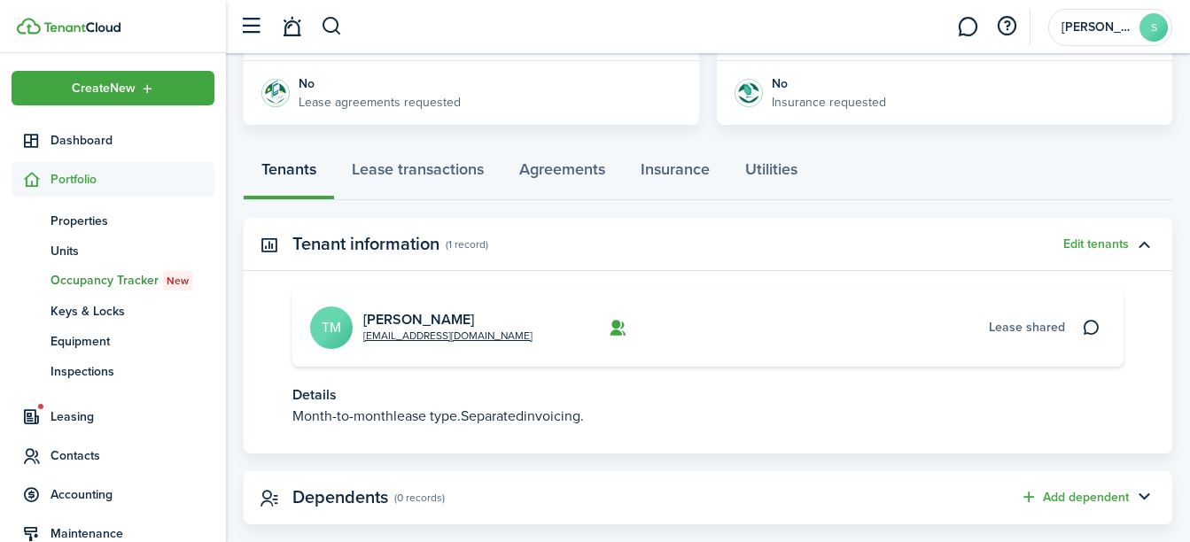
scroll to position [439, 0]
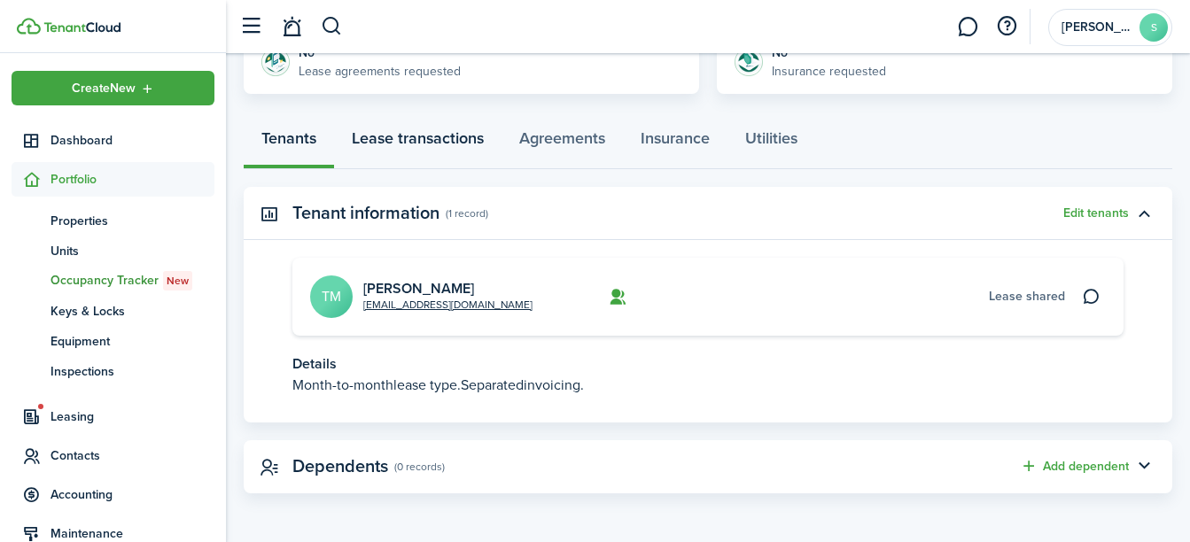
click at [468, 147] on link "Lease transactions" at bounding box center [417, 142] width 167 height 53
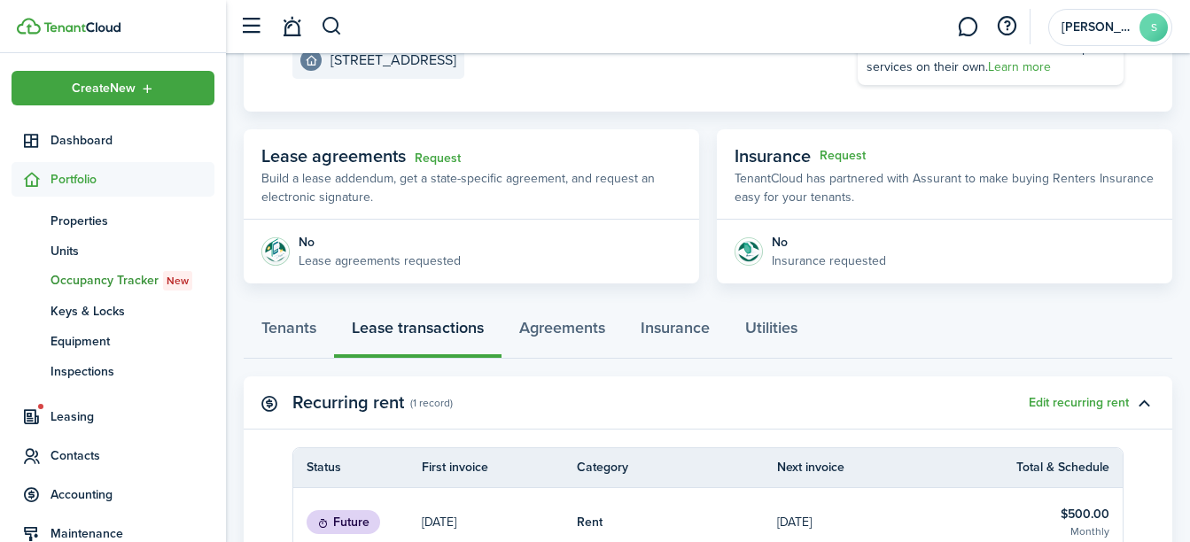
scroll to position [245, 0]
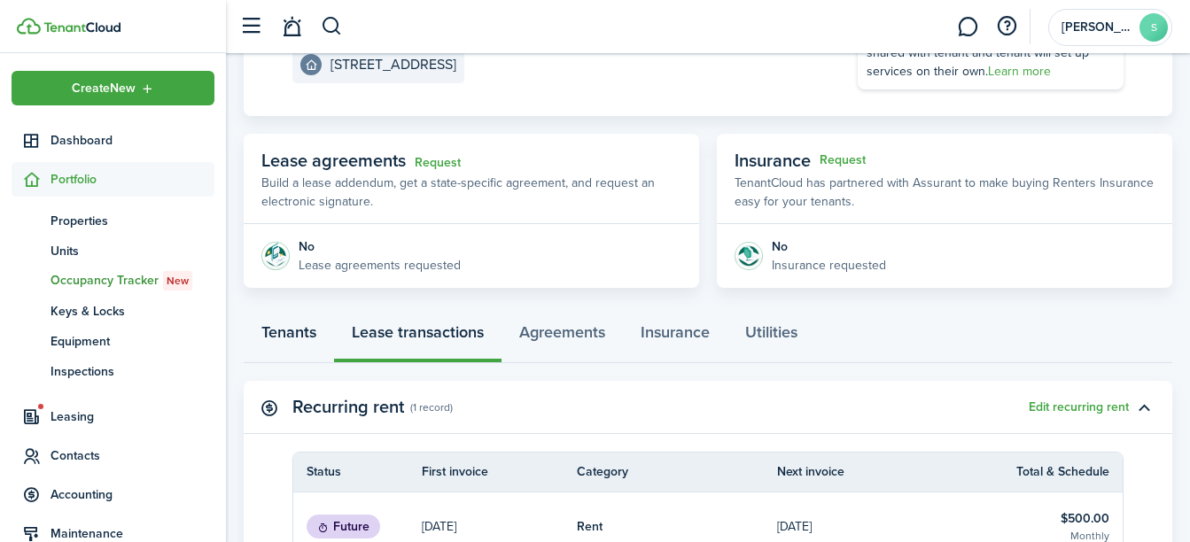
click at [290, 336] on link "Tenants" at bounding box center [289, 336] width 90 height 53
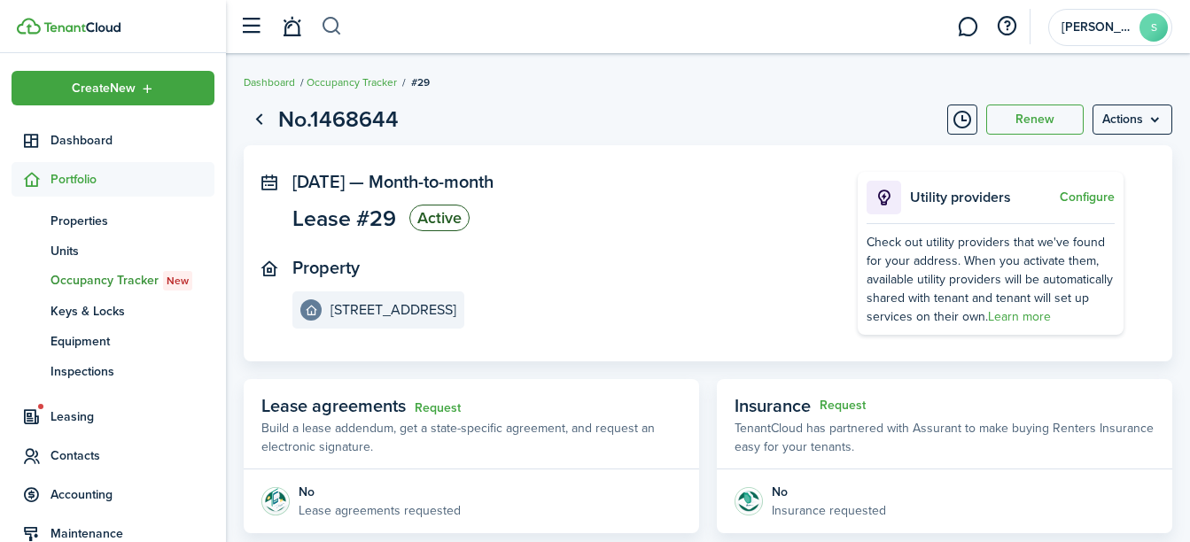
click at [335, 19] on button "button" at bounding box center [332, 27] width 22 height 30
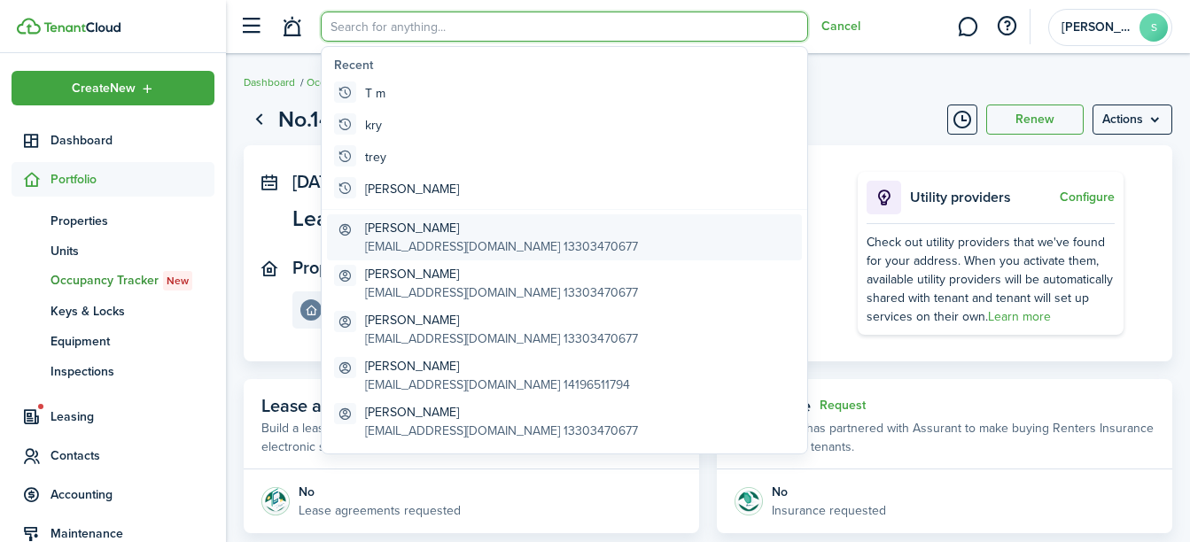
click at [437, 244] on global-search-item-description "[EMAIL_ADDRESS][DOMAIN_NAME] 13303470677" at bounding box center [501, 246] width 273 height 19
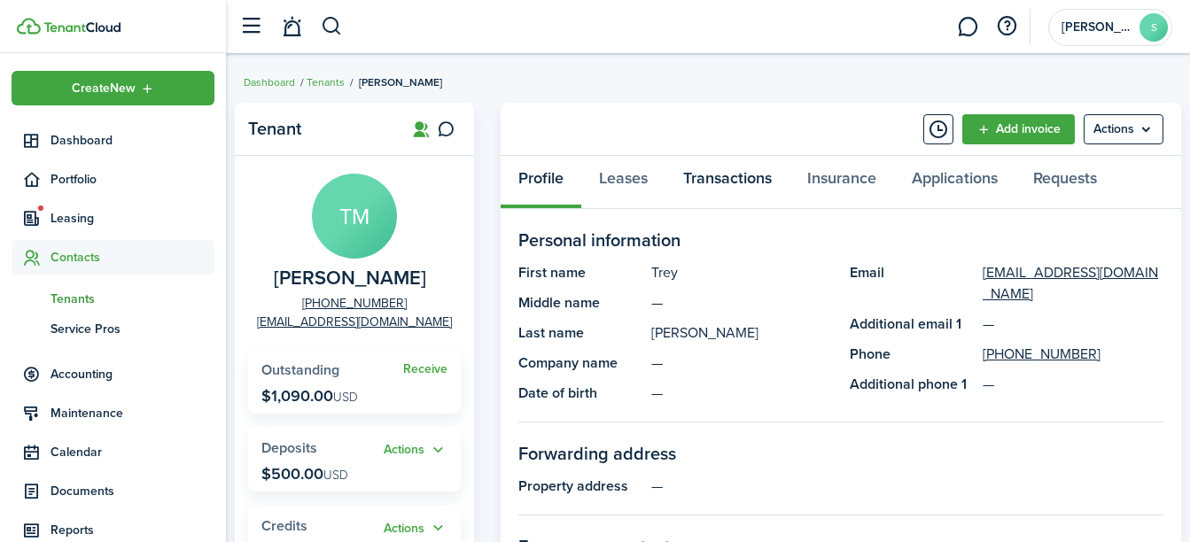
click at [736, 177] on link "Transactions" at bounding box center [727, 182] width 124 height 53
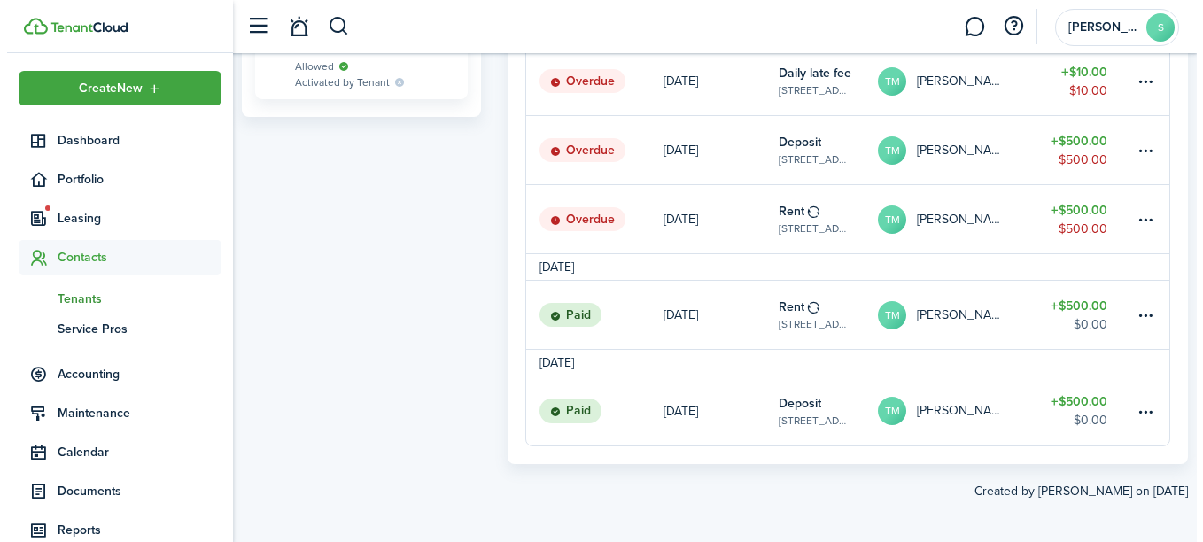
scroll to position [876, 0]
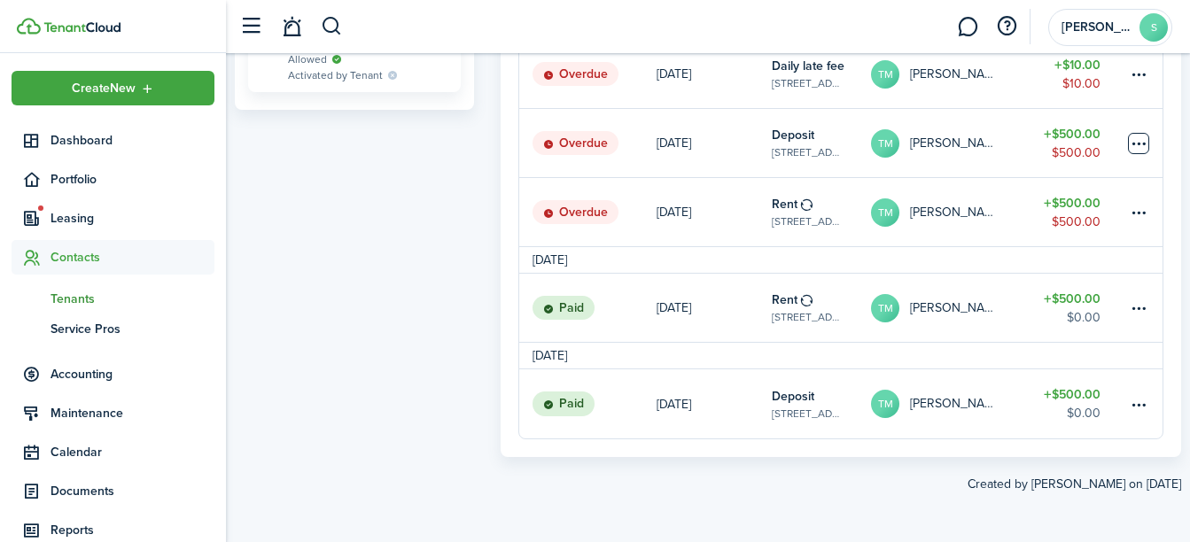
click at [1131, 140] on table-menu-btn-icon at bounding box center [1138, 143] width 21 height 21
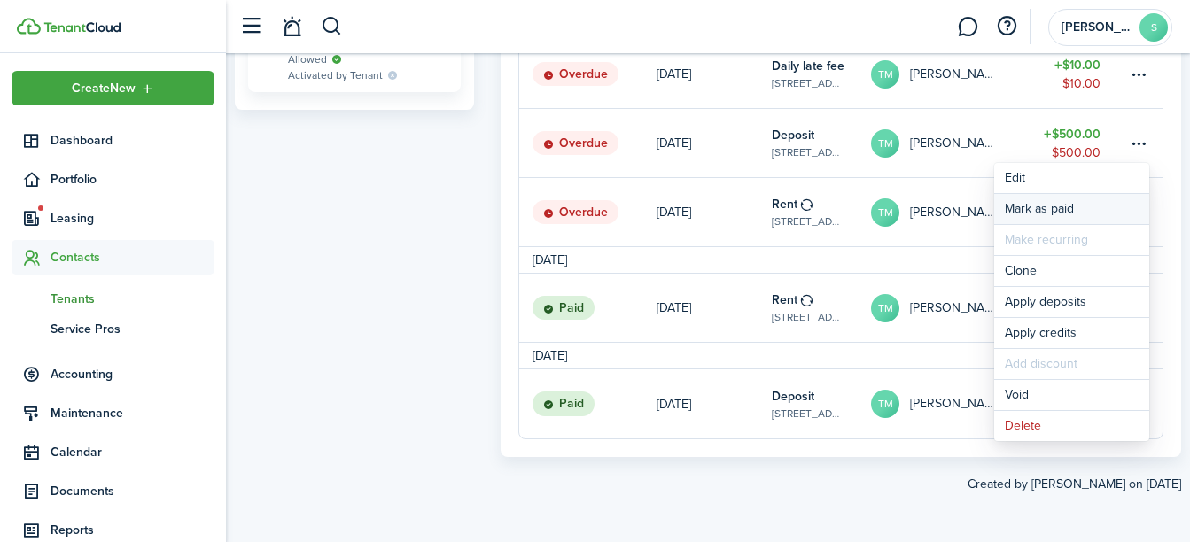
click at [1084, 205] on link "Mark as paid" at bounding box center [1071, 209] width 155 height 30
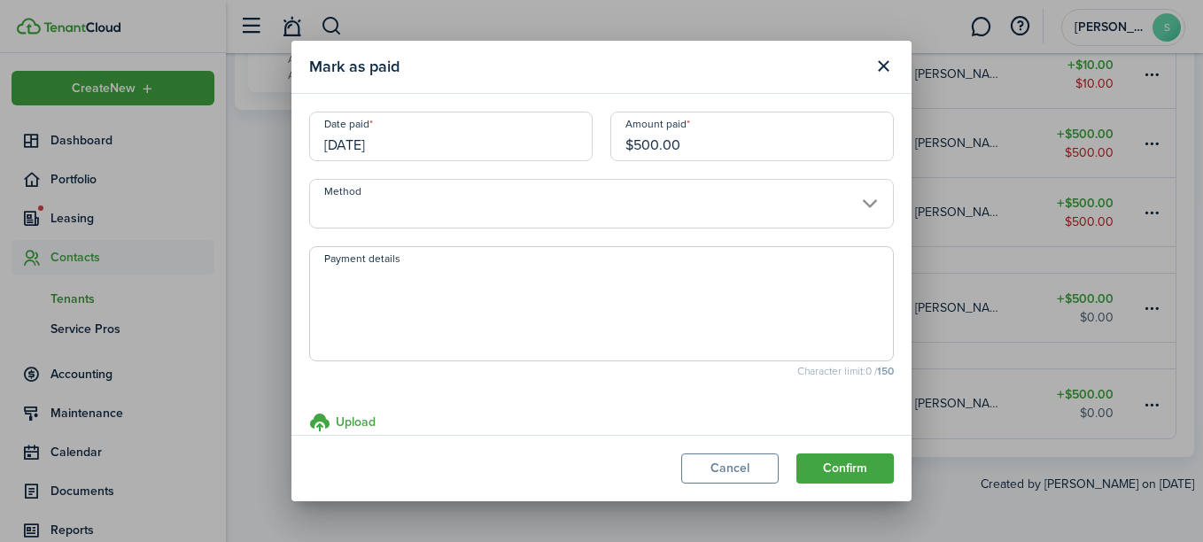
click at [733, 296] on textarea "Payment details" at bounding box center [601, 309] width 583 height 85
click at [835, 463] on button "Confirm" at bounding box center [845, 469] width 97 height 30
